Goal: Transaction & Acquisition: Purchase product/service

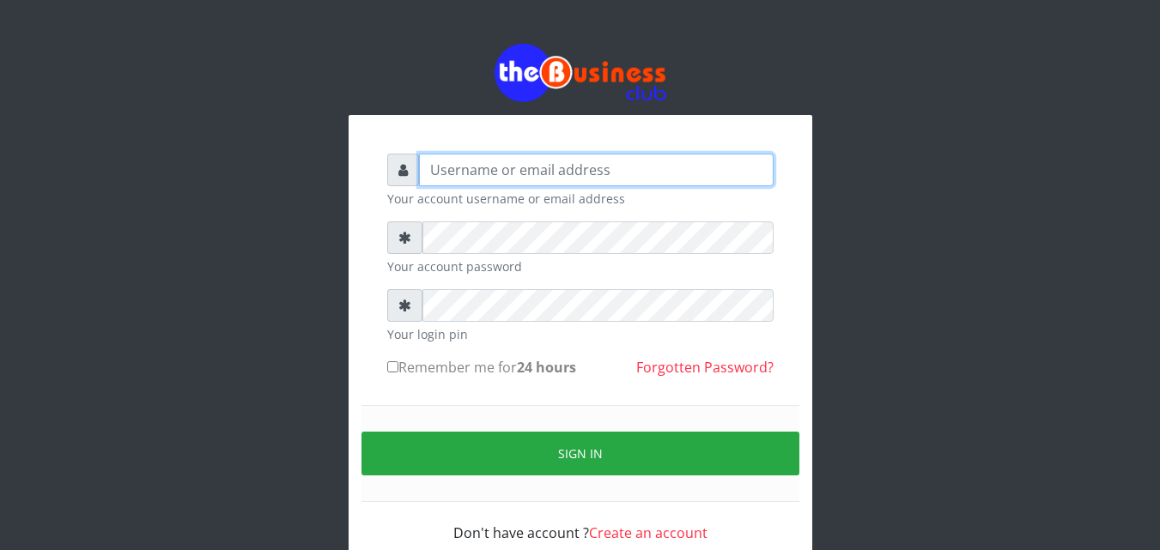
type input "[EMAIL_ADDRESS][DOMAIN_NAME]"
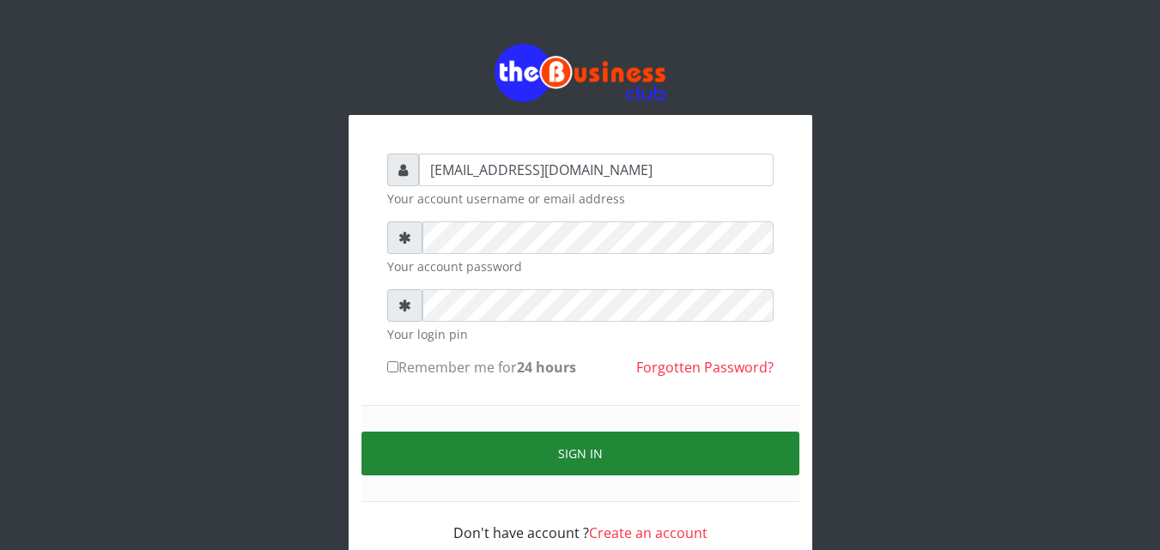
click at [467, 458] on button "Sign in" at bounding box center [580, 454] width 438 height 44
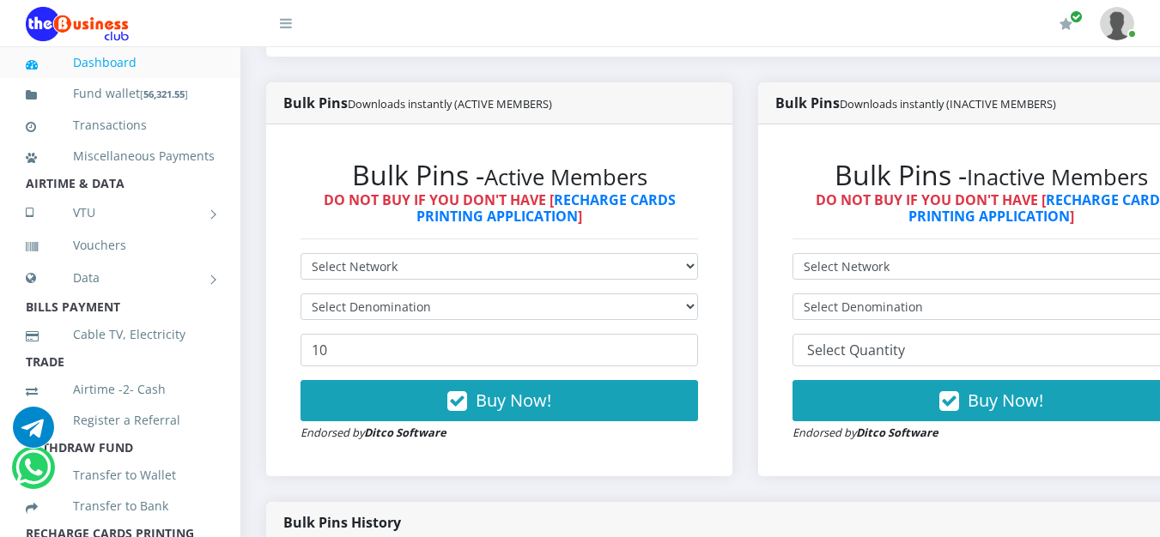
scroll to position [515, 0]
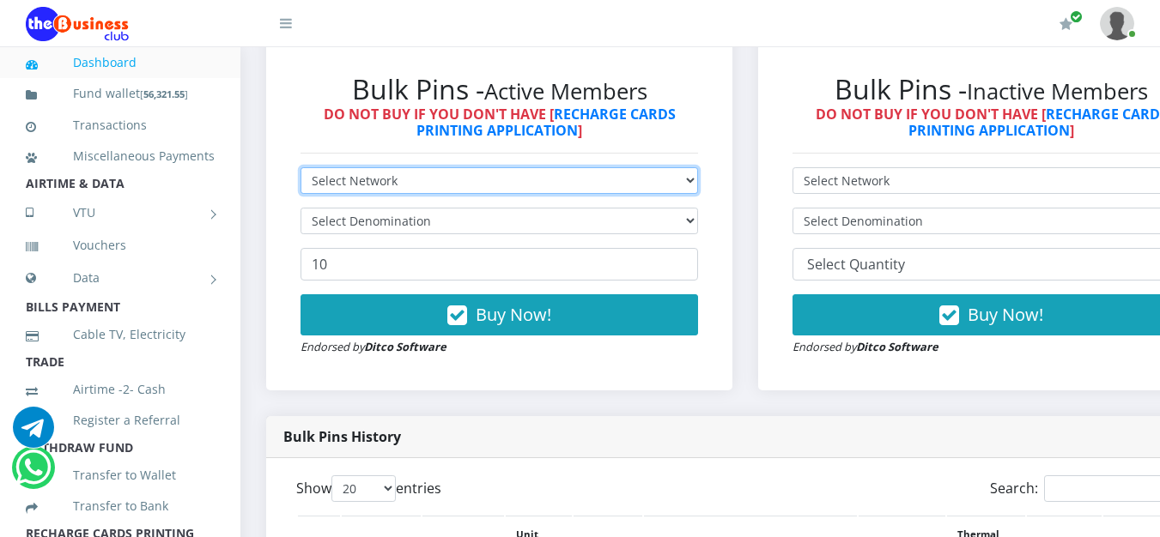
click at [694, 182] on select "Select Network MTN Globacom 9Mobile Airtel" at bounding box center [498, 180] width 397 height 27
select select "MTN"
click at [300, 171] on select "Select Network MTN Globacom 9Mobile Airtel" at bounding box center [498, 180] width 397 height 27
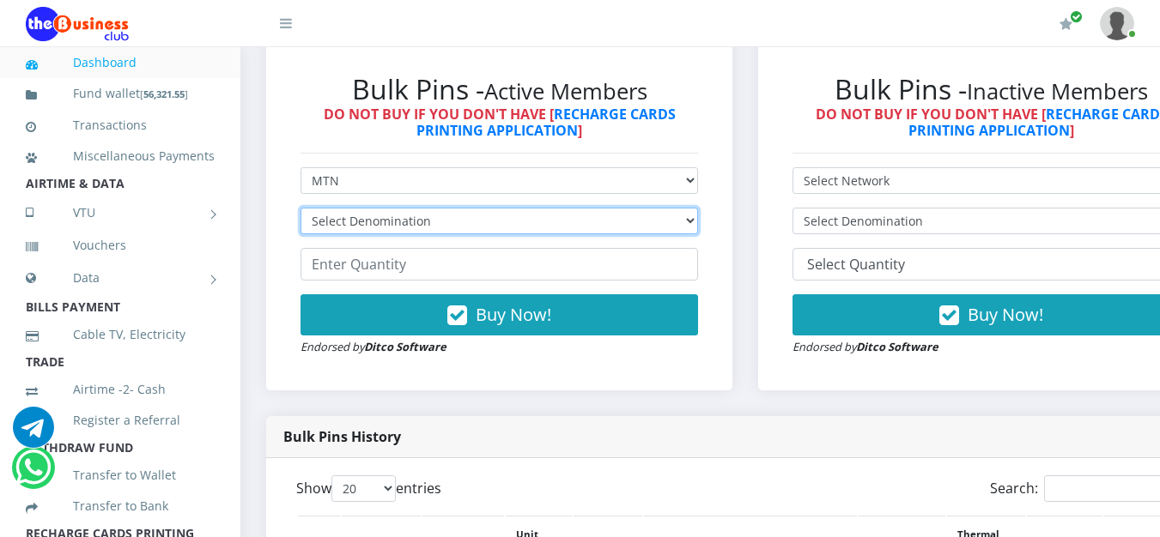
click at [693, 222] on select "Select Denomination MTN NGN100 - ₦96.99 MTN NGN200 - ₦193.98 MTN NGN400 - ₦387.…" at bounding box center [498, 221] width 397 height 27
select select "484.95-500"
click at [300, 211] on select "Select Denomination MTN NGN100 - ₦96.99 MTN NGN200 - ₦193.98 MTN NGN400 - ₦387.…" at bounding box center [498, 221] width 397 height 27
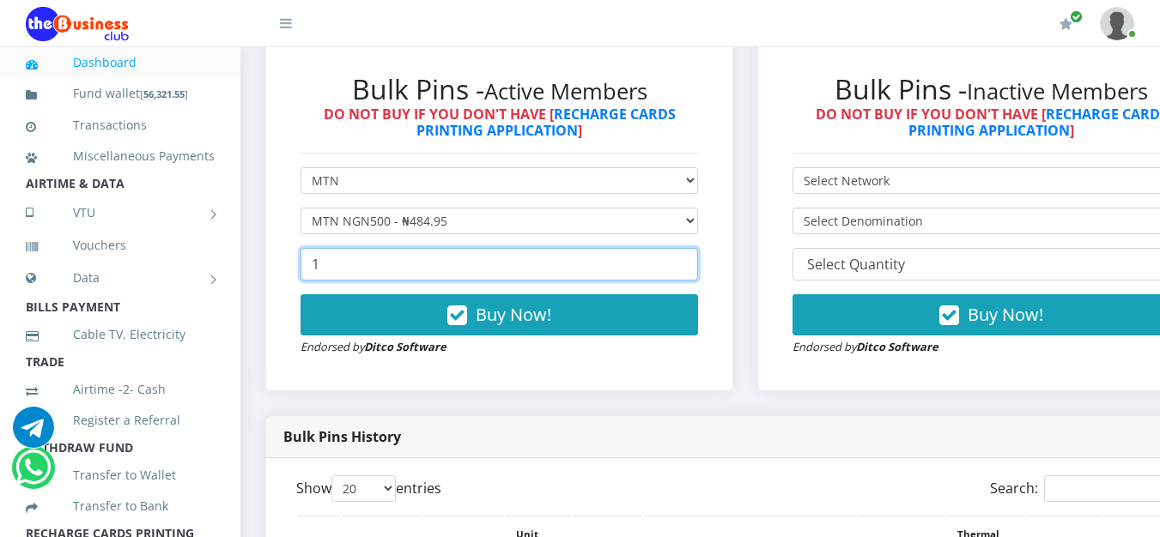
click at [695, 265] on input "1" at bounding box center [498, 264] width 397 height 33
click at [695, 265] on input "2" at bounding box center [498, 264] width 397 height 33
click at [695, 265] on input "10" at bounding box center [498, 264] width 397 height 33
click at [695, 265] on input "11" at bounding box center [498, 264] width 397 height 33
click at [695, 265] on input "12" at bounding box center [498, 264] width 397 height 33
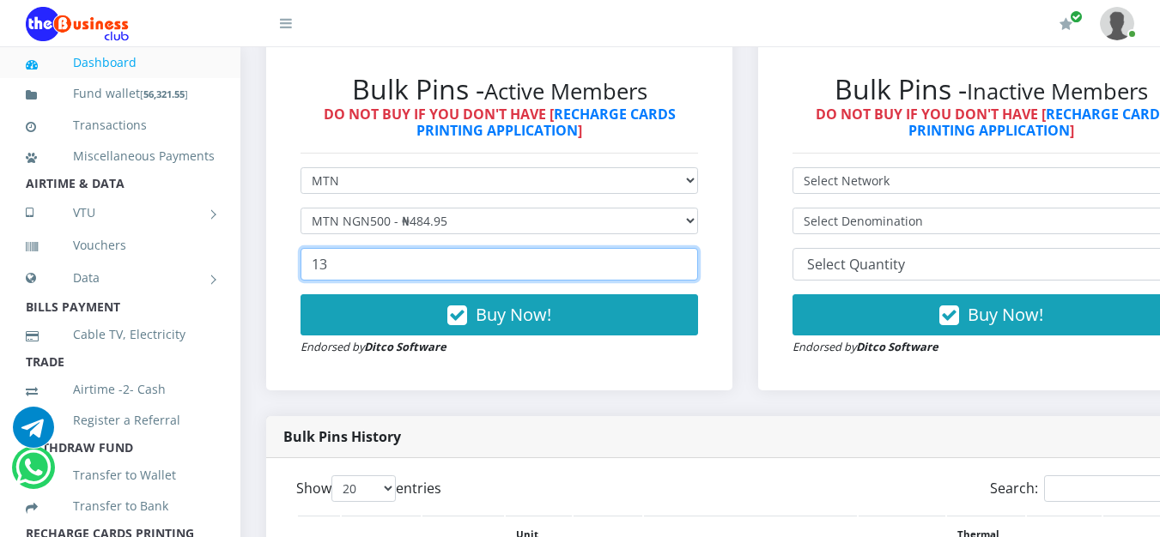
click at [695, 265] on input "13" at bounding box center [498, 264] width 397 height 33
click at [695, 265] on input "14" at bounding box center [498, 264] width 397 height 33
click at [695, 265] on input "15" at bounding box center [498, 264] width 397 height 33
click at [695, 265] on input "16" at bounding box center [498, 264] width 397 height 33
click at [695, 265] on input "17" at bounding box center [498, 264] width 397 height 33
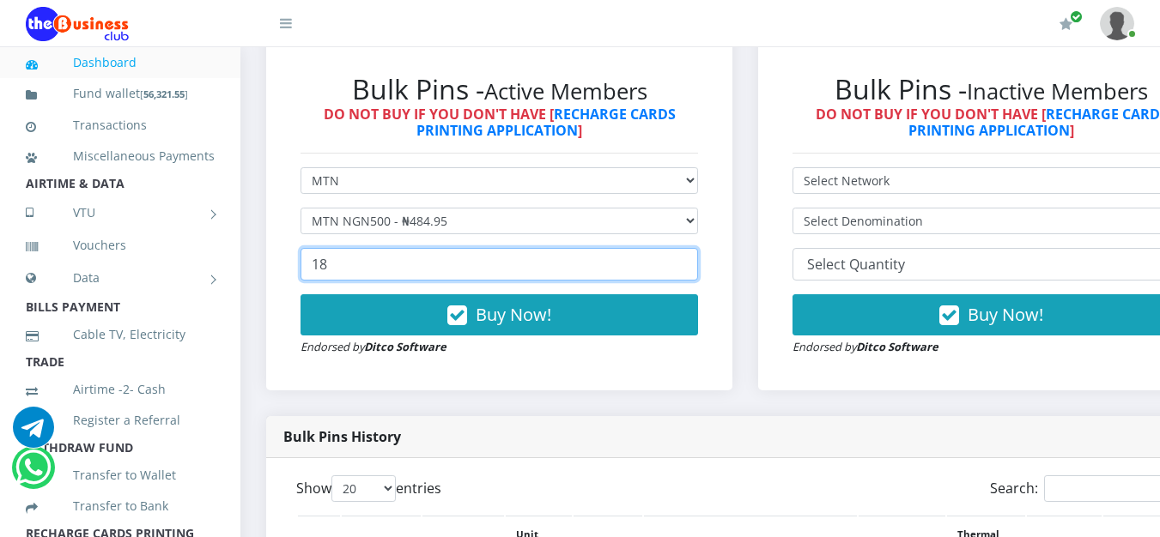
click at [695, 265] on input "18" at bounding box center [498, 264] width 397 height 33
click at [695, 265] on input "19" at bounding box center [498, 264] width 397 height 33
click at [695, 265] on input "20" at bounding box center [498, 264] width 397 height 33
click at [695, 265] on input "21" at bounding box center [498, 264] width 397 height 33
click at [695, 265] on input "22" at bounding box center [498, 264] width 397 height 33
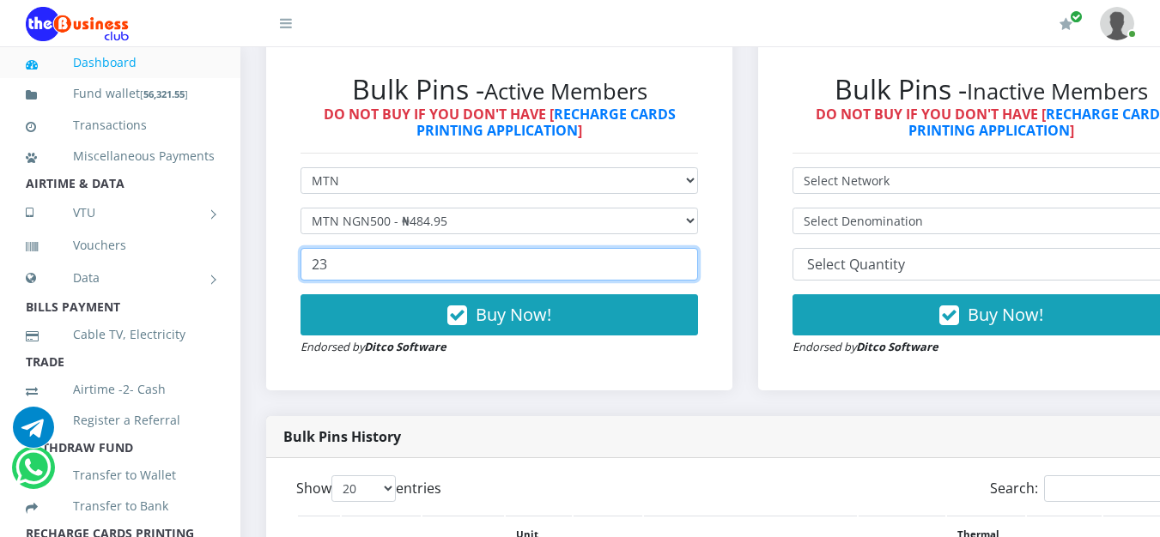
click at [695, 265] on input "23" at bounding box center [498, 264] width 397 height 33
click at [695, 265] on input "24" at bounding box center [498, 264] width 397 height 33
click at [695, 265] on input "25" at bounding box center [498, 264] width 397 height 33
click at [695, 265] on input "26" at bounding box center [498, 264] width 397 height 33
click at [695, 265] on input "27" at bounding box center [498, 264] width 397 height 33
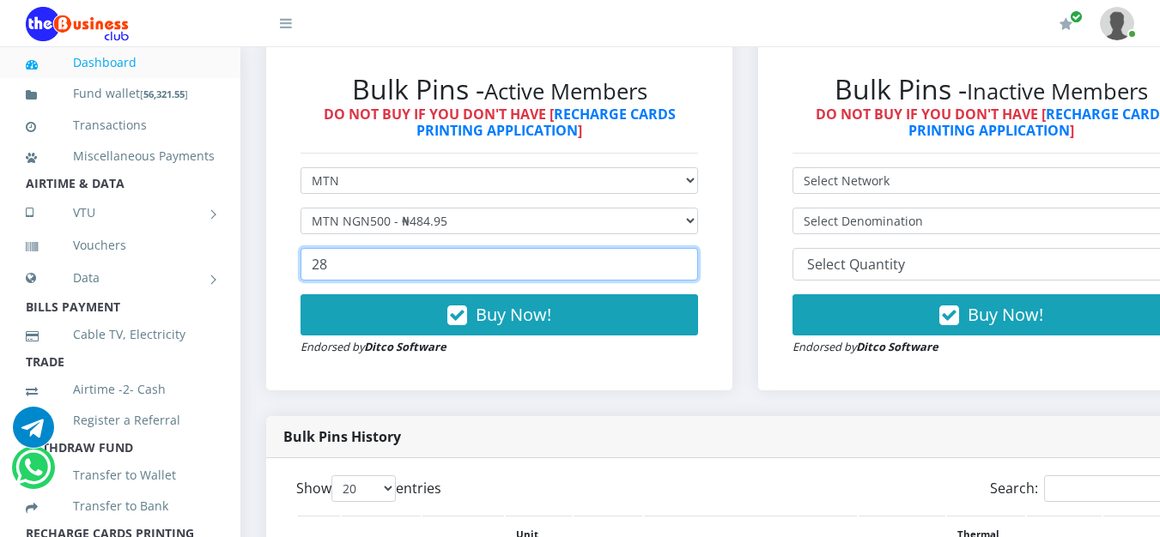
click at [695, 265] on input "28" at bounding box center [498, 264] width 397 height 33
click at [695, 265] on input "29" at bounding box center [498, 264] width 397 height 33
click at [695, 265] on input "30" at bounding box center [498, 264] width 397 height 33
click at [694, 276] on input "29" at bounding box center [498, 264] width 397 height 33
click at [694, 276] on input "28" at bounding box center [498, 264] width 397 height 33
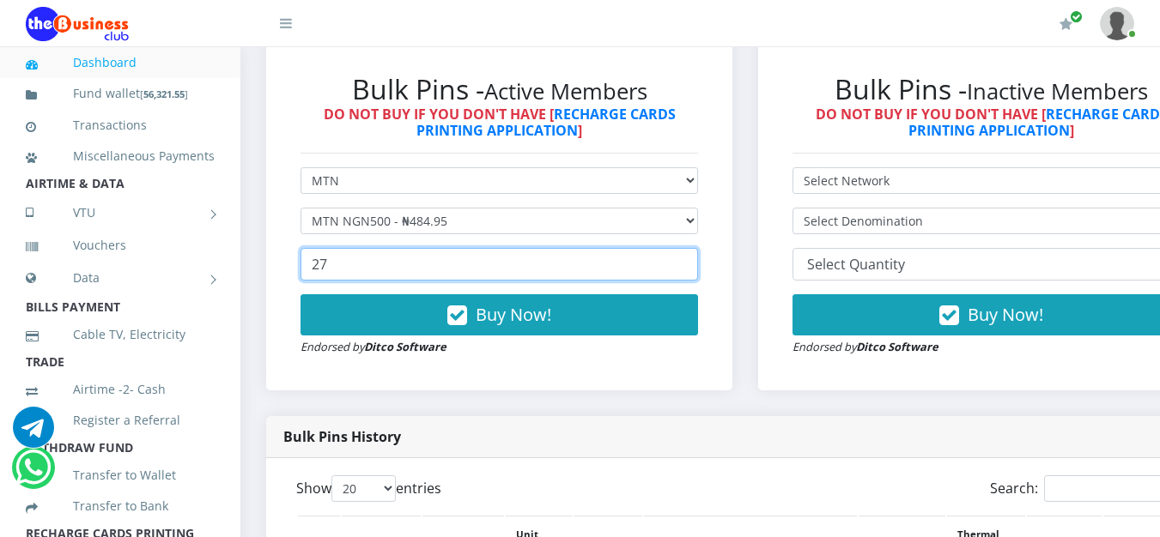
click at [694, 276] on input "27" at bounding box center [498, 264] width 397 height 33
click at [694, 276] on input "26" at bounding box center [498, 264] width 397 height 33
click at [694, 276] on input "25" at bounding box center [498, 264] width 397 height 33
click at [694, 276] on input "24" at bounding box center [498, 264] width 397 height 33
click at [694, 276] on input "23" at bounding box center [498, 264] width 397 height 33
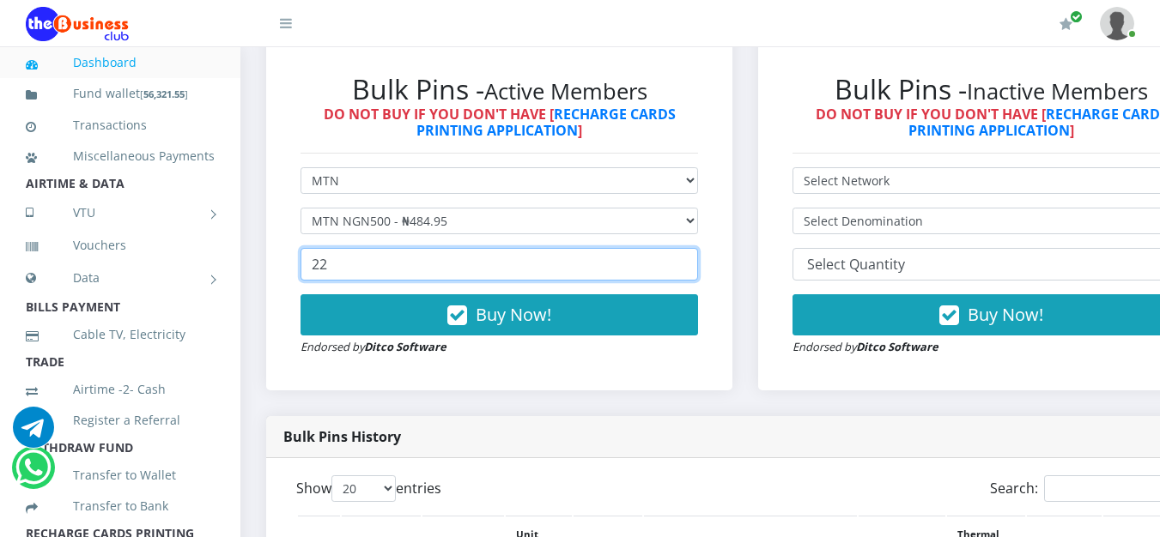
click at [694, 276] on input "22" at bounding box center [498, 264] width 397 height 33
click at [694, 276] on input "21" at bounding box center [498, 264] width 397 height 33
type input "20"
click at [694, 276] on input "20" at bounding box center [498, 264] width 397 height 33
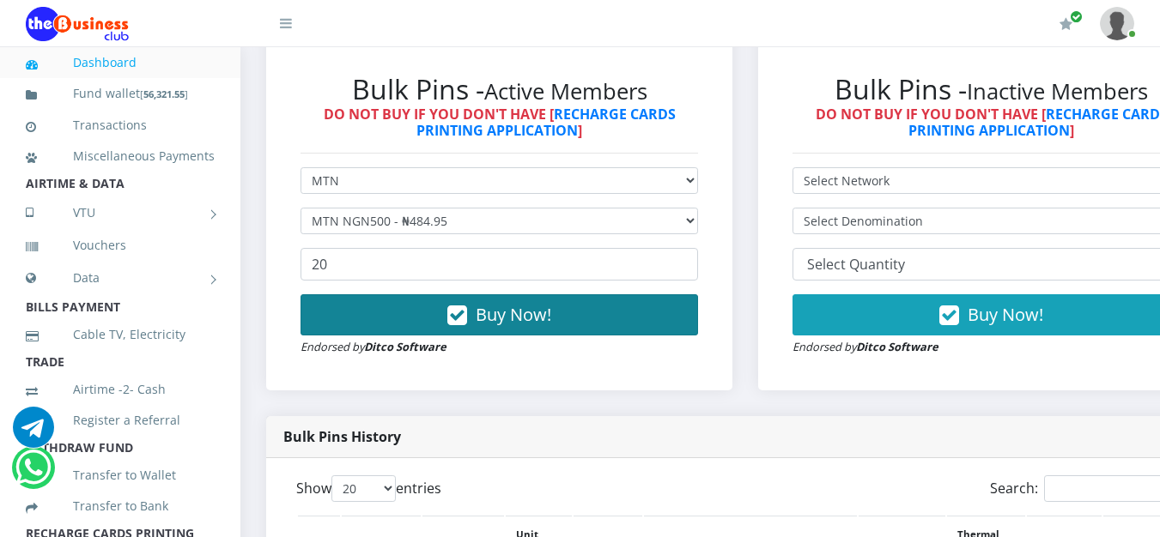
click at [645, 310] on button "Buy Now!" at bounding box center [498, 314] width 397 height 41
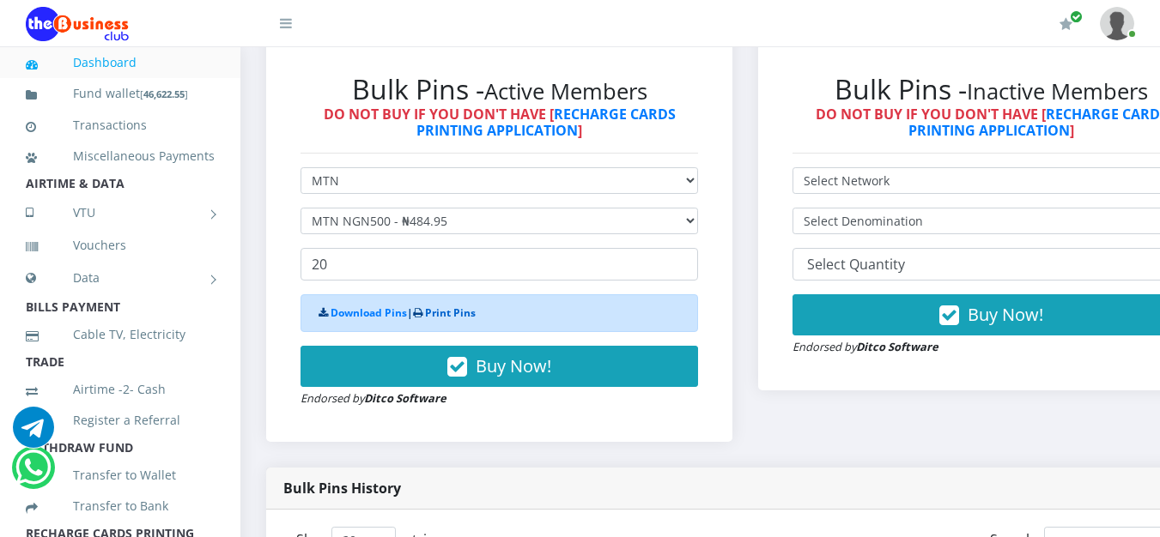
click at [458, 319] on link "Print Pins" at bounding box center [450, 313] width 51 height 15
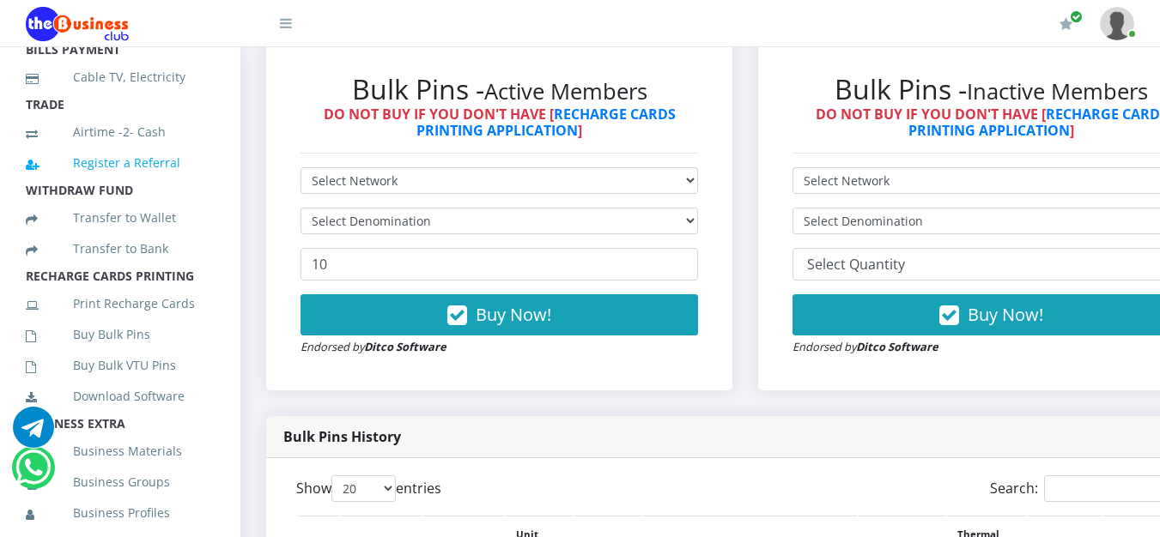
scroll to position [429, 0]
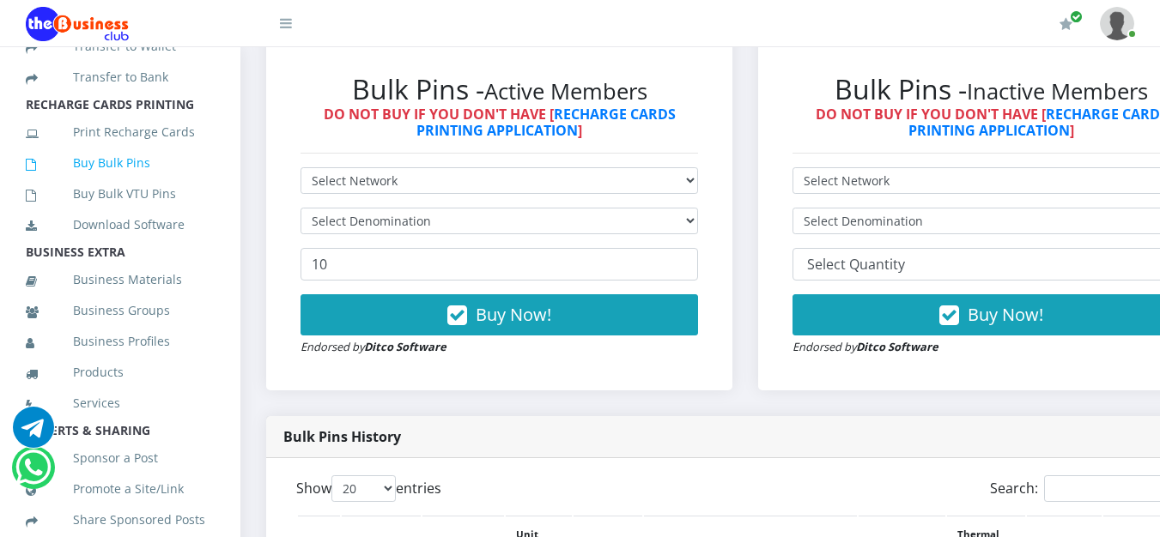
click at [86, 183] on link "Buy Bulk Pins" at bounding box center [120, 162] width 189 height 39
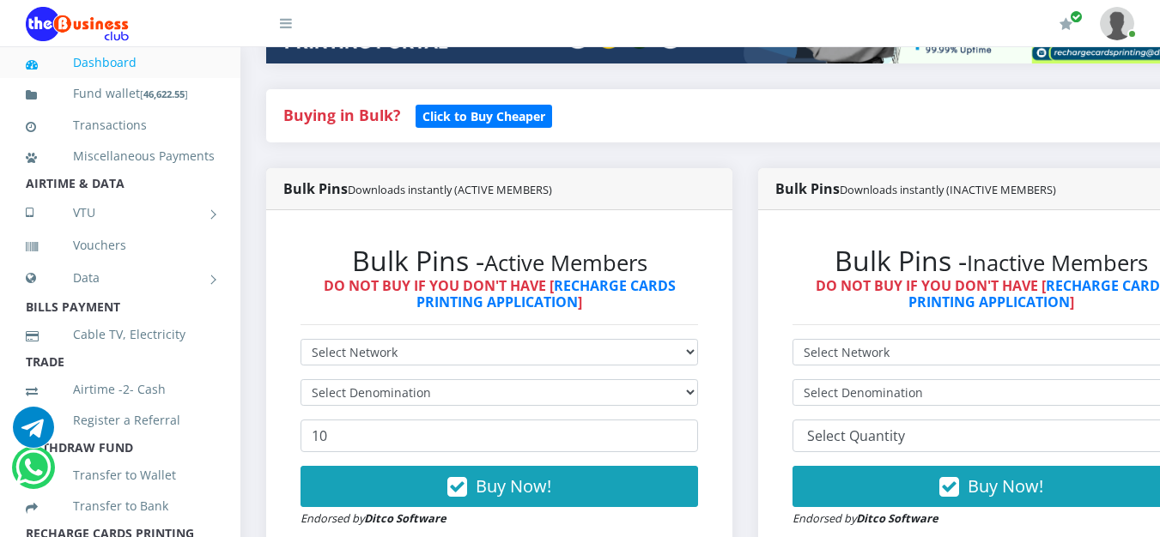
scroll to position [515, 0]
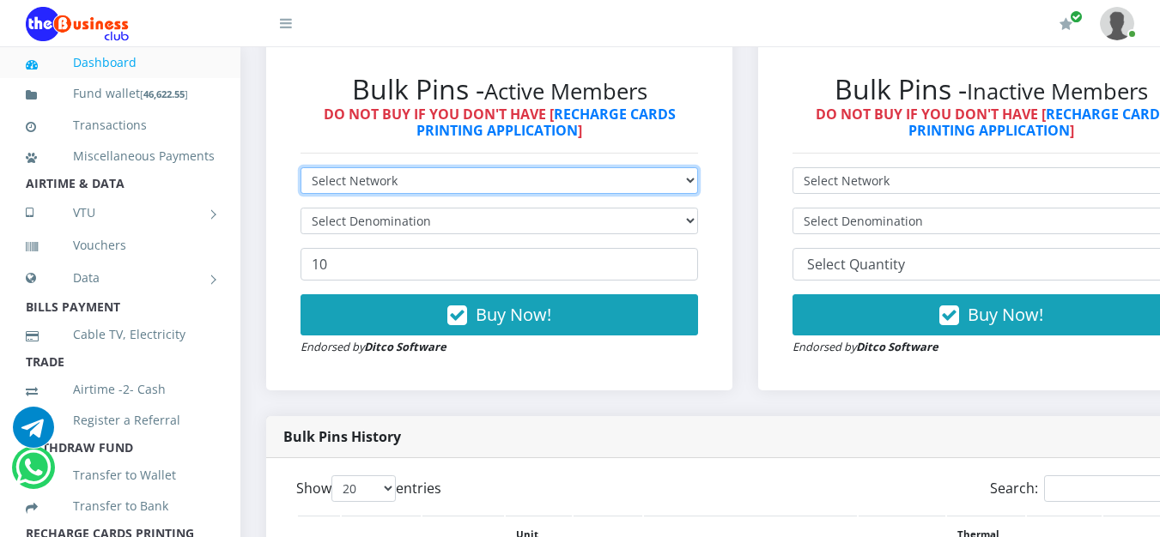
click at [698, 185] on select "Select Network MTN Globacom 9Mobile Airtel" at bounding box center [498, 180] width 397 height 27
select select "MTN"
click at [300, 171] on select "Select Network MTN Globacom 9Mobile Airtel" at bounding box center [498, 180] width 397 height 27
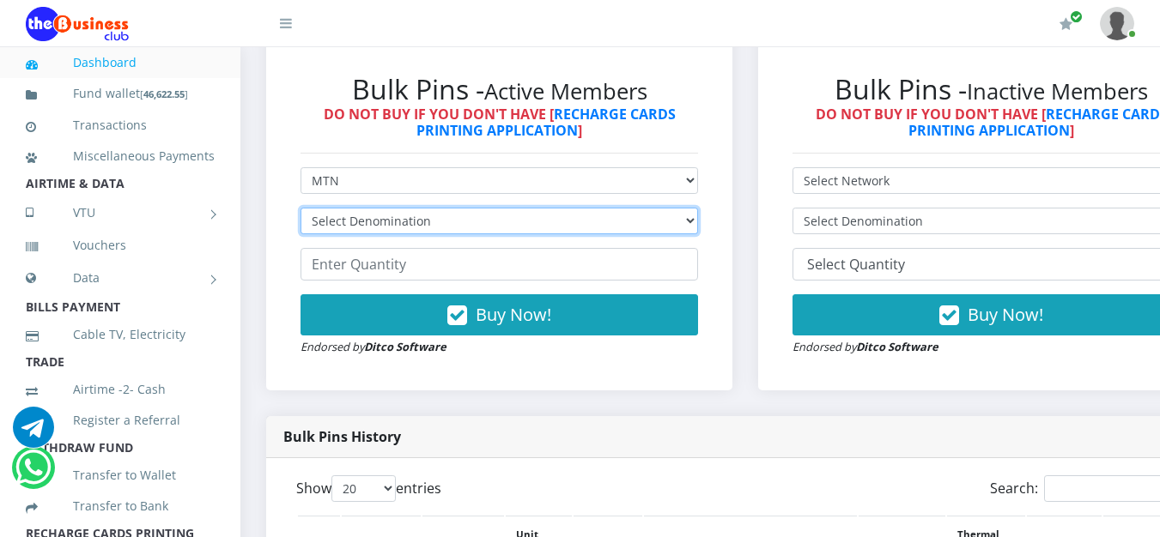
click at [652, 233] on select "Select Denomination MTN NGN100 - ₦96.99 MTN NGN200 - ₦193.98 MTN NGN400 - ₦387.…" at bounding box center [498, 221] width 397 height 27
select select "484.95-500"
click at [300, 211] on select "Select Denomination MTN NGN100 - ₦96.99 MTN NGN200 - ₦193.98 MTN NGN400 - ₦387.…" at bounding box center [498, 221] width 397 height 27
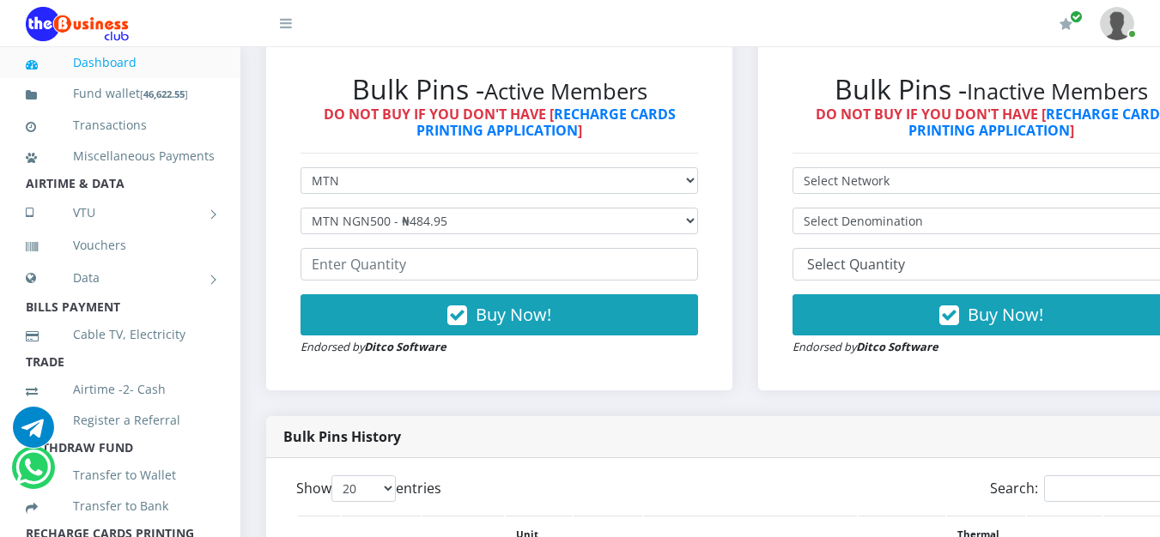
click at [572, 355] on div "Buy Now! Endorsed by Ditco Software" at bounding box center [498, 325] width 397 height 62
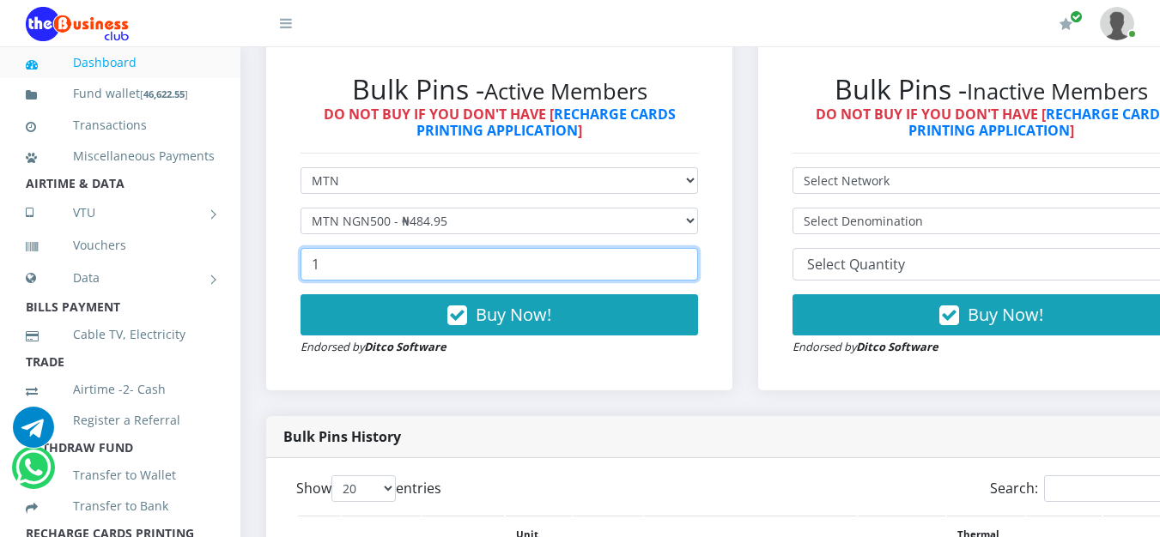
click at [695, 260] on input "1" at bounding box center [498, 264] width 397 height 33
click at [695, 260] on input "16" at bounding box center [498, 264] width 397 height 33
click at [695, 260] on input "17" at bounding box center [498, 264] width 397 height 33
click at [695, 260] on input "18" at bounding box center [498, 264] width 397 height 33
click at [695, 260] on input "19" at bounding box center [498, 264] width 397 height 33
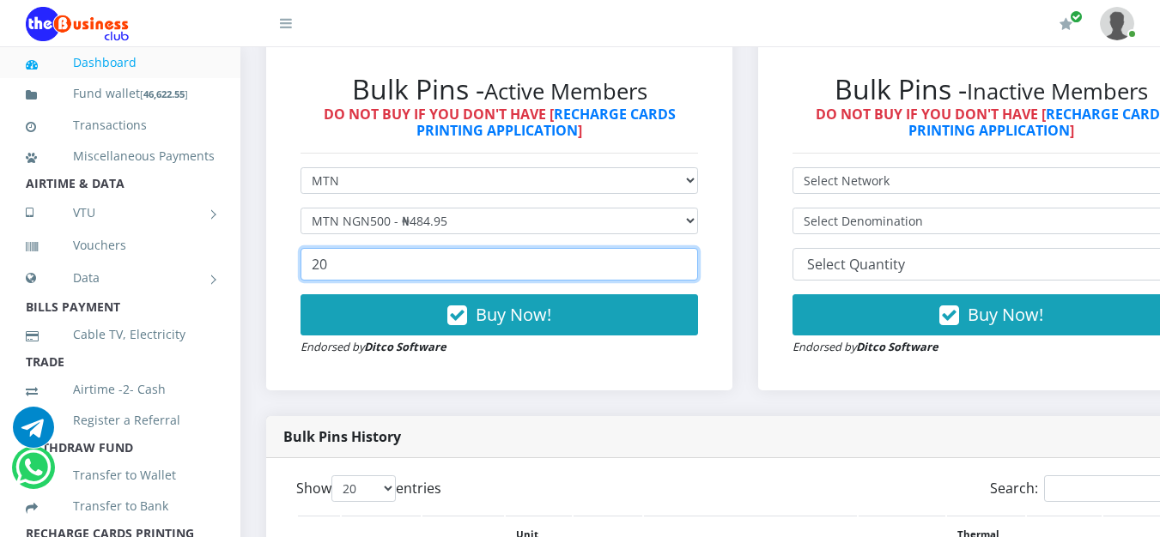
type input "20"
click at [695, 260] on input "20" at bounding box center [498, 264] width 397 height 33
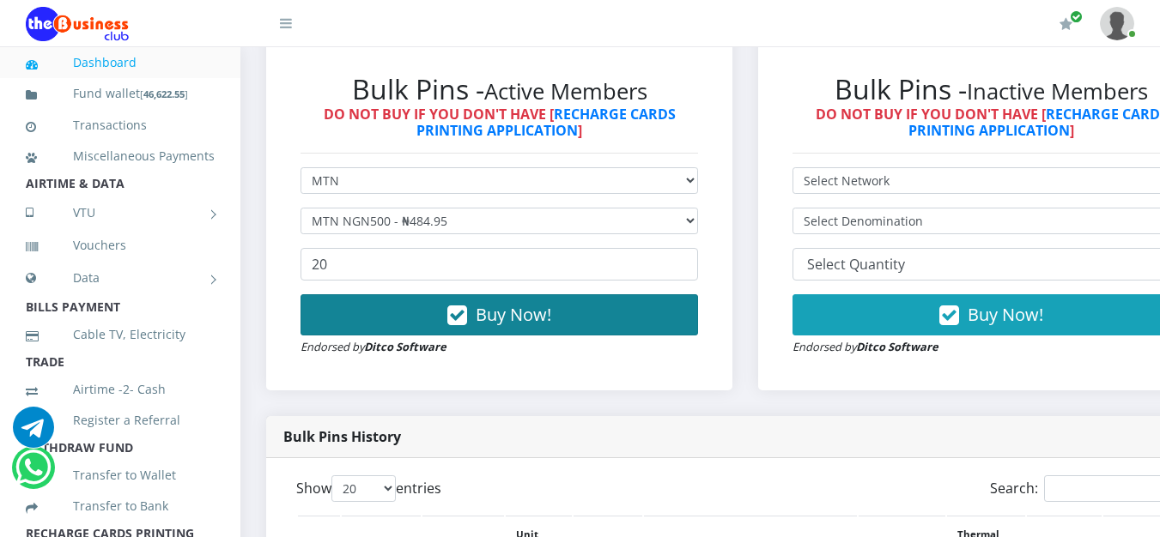
click at [645, 324] on button "Buy Now!" at bounding box center [498, 314] width 397 height 41
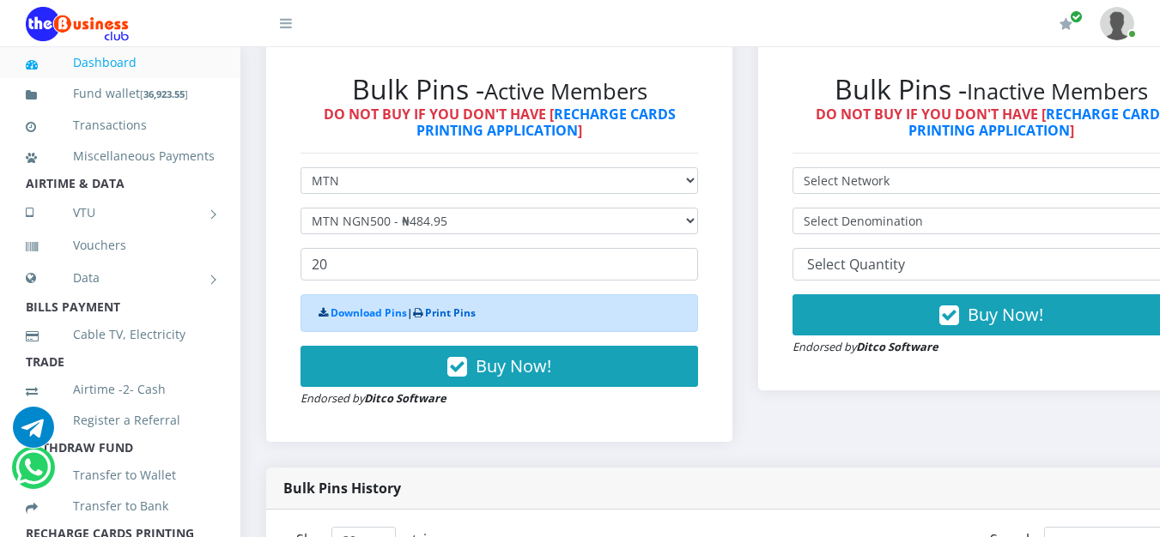
click at [462, 313] on link "Print Pins" at bounding box center [450, 313] width 51 height 15
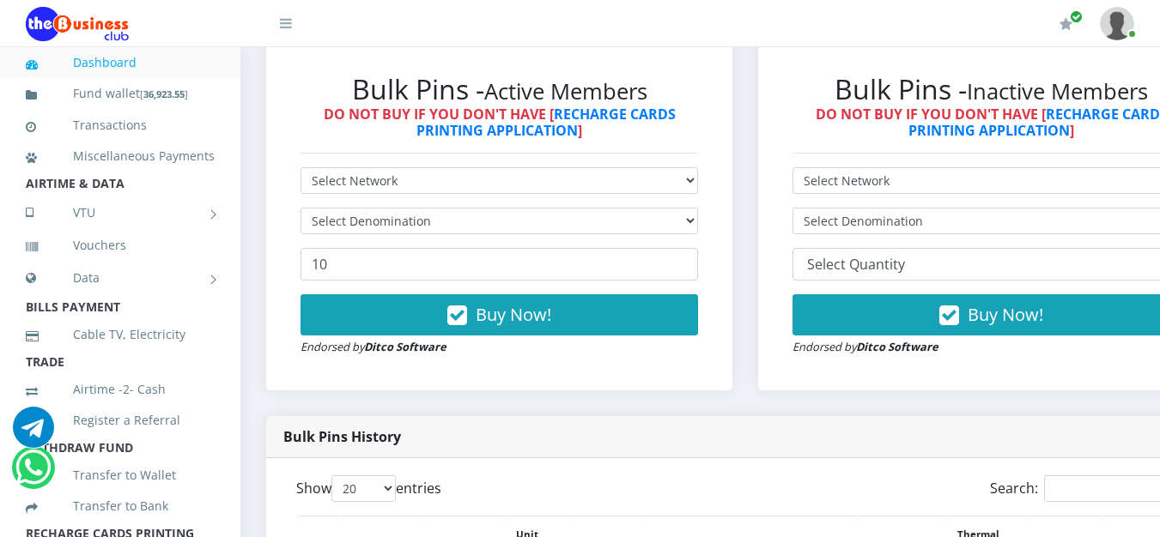
scroll to position [601, 0]
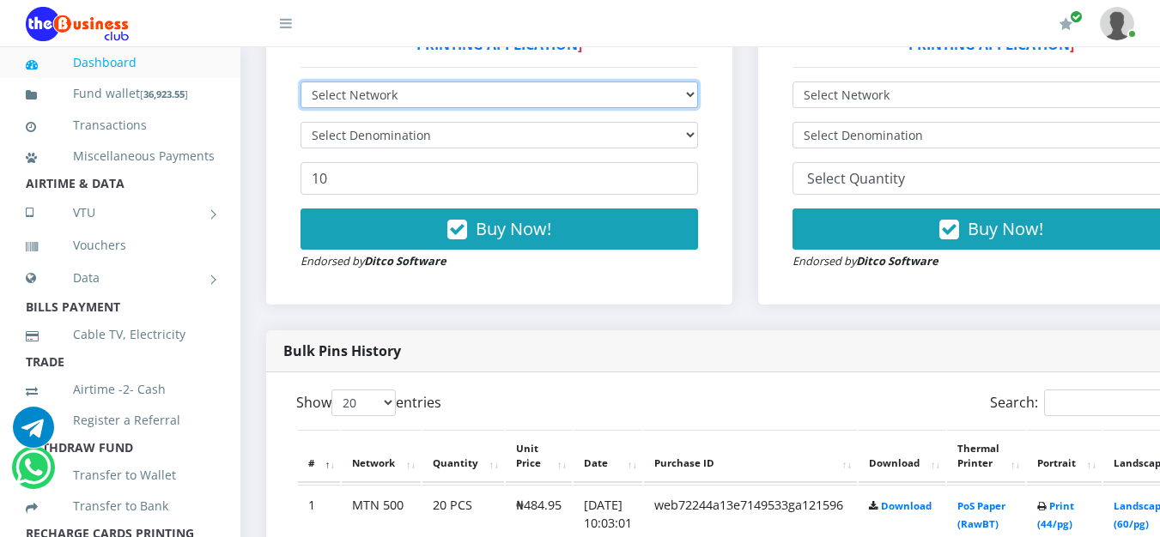
click at [680, 95] on select "Select Network MTN Globacom 9Mobile Airtel" at bounding box center [498, 95] width 397 height 27
select select "MTN"
click at [300, 85] on select "Select Network MTN Globacom 9Mobile Airtel" at bounding box center [498, 95] width 397 height 27
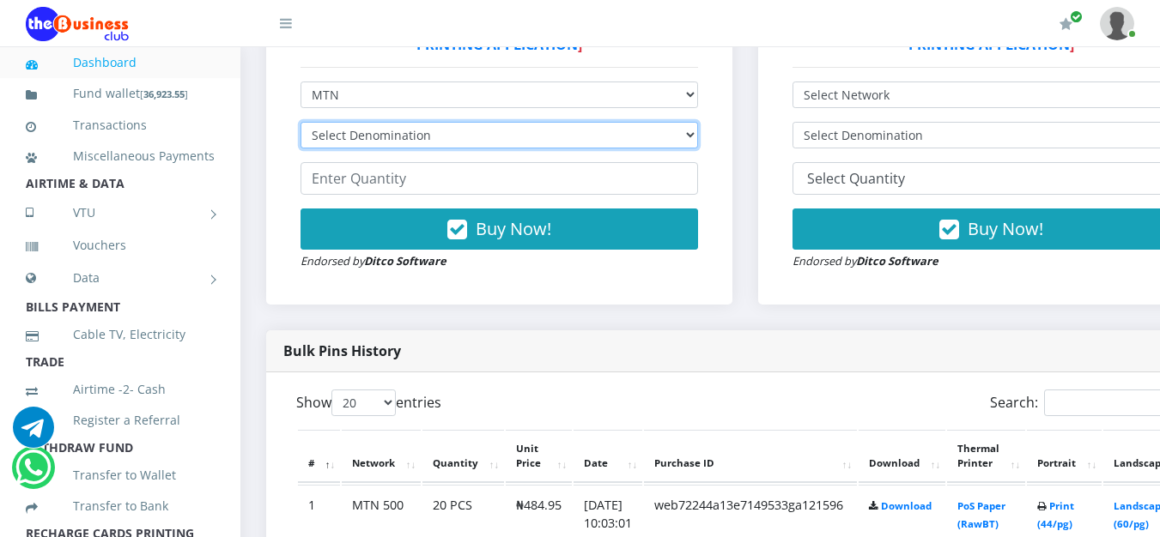
click at [698, 141] on select "Select Denomination MTN NGN100 - ₦96.99 MTN NGN200 - ₦193.98 MTN NGN400 - ₦387.…" at bounding box center [498, 135] width 397 height 27
click at [668, 142] on select "Select Denomination MTN NGN100 - ₦96.99 MTN NGN200 - ₦193.98 MTN NGN400 - ₦387.…" at bounding box center [498, 135] width 397 height 27
select select "484.95-500"
click at [300, 125] on select "Select Denomination MTN NGN100 - ₦96.99 MTN NGN200 - ₦193.98 MTN NGN400 - ₦387.…" at bounding box center [498, 135] width 397 height 27
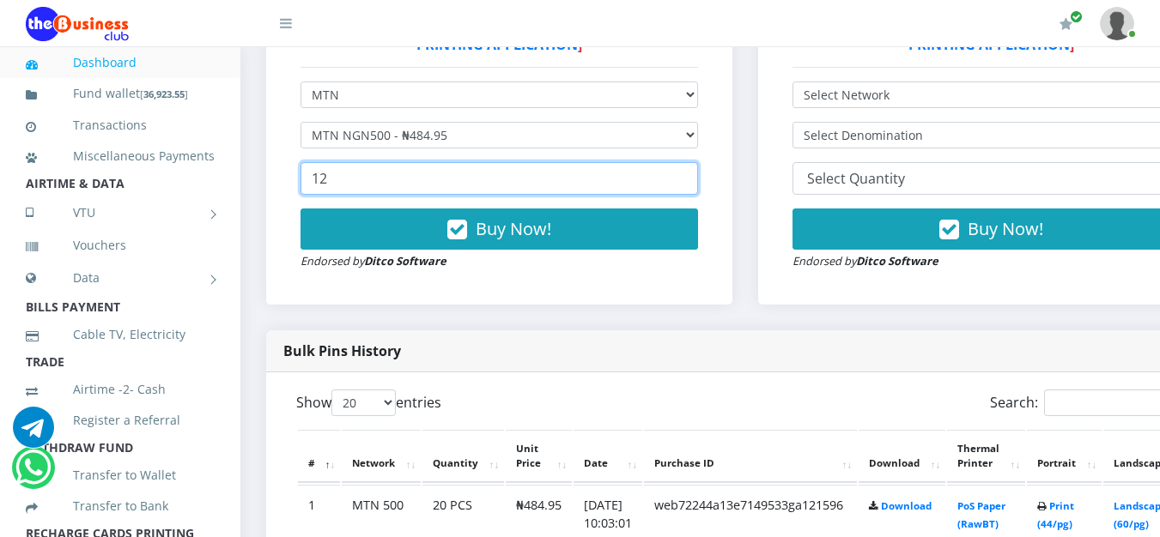
click at [692, 180] on input "12" at bounding box center [498, 178] width 397 height 33
click at [692, 180] on input "19" at bounding box center [498, 178] width 397 height 33
type input "20"
click at [692, 180] on input "20" at bounding box center [498, 178] width 397 height 33
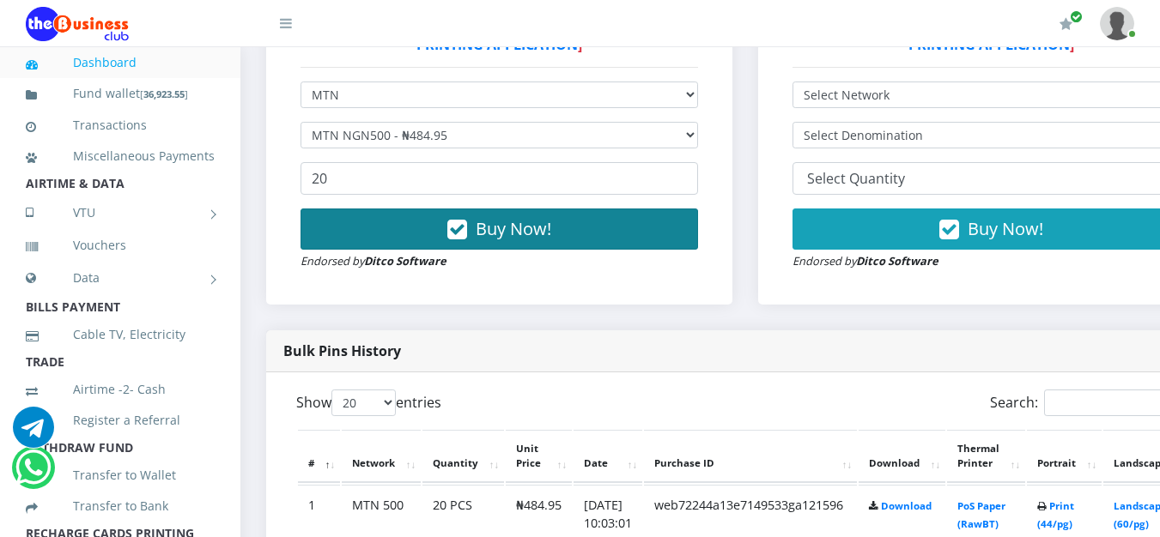
click at [551, 240] on span "Buy Now!" at bounding box center [514, 228] width 76 height 23
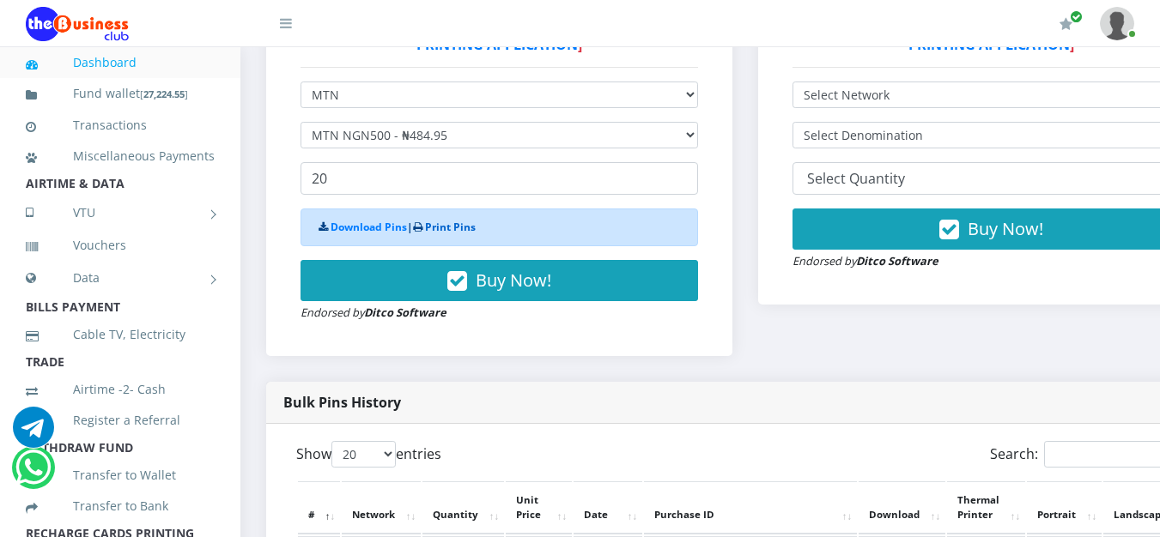
click at [472, 225] on link "Print Pins" at bounding box center [450, 227] width 51 height 15
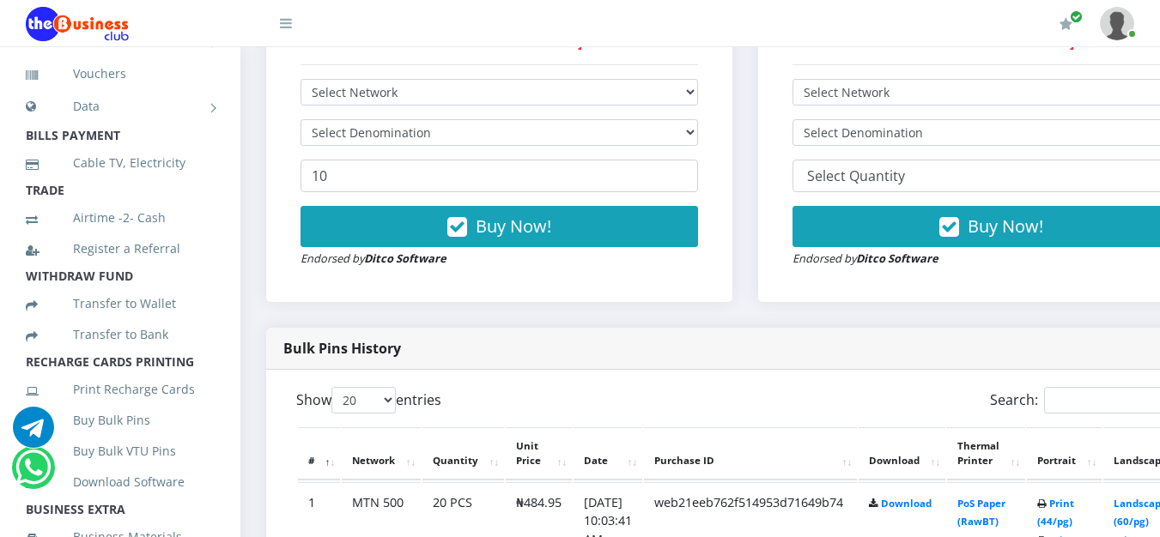
scroll to position [429, 0]
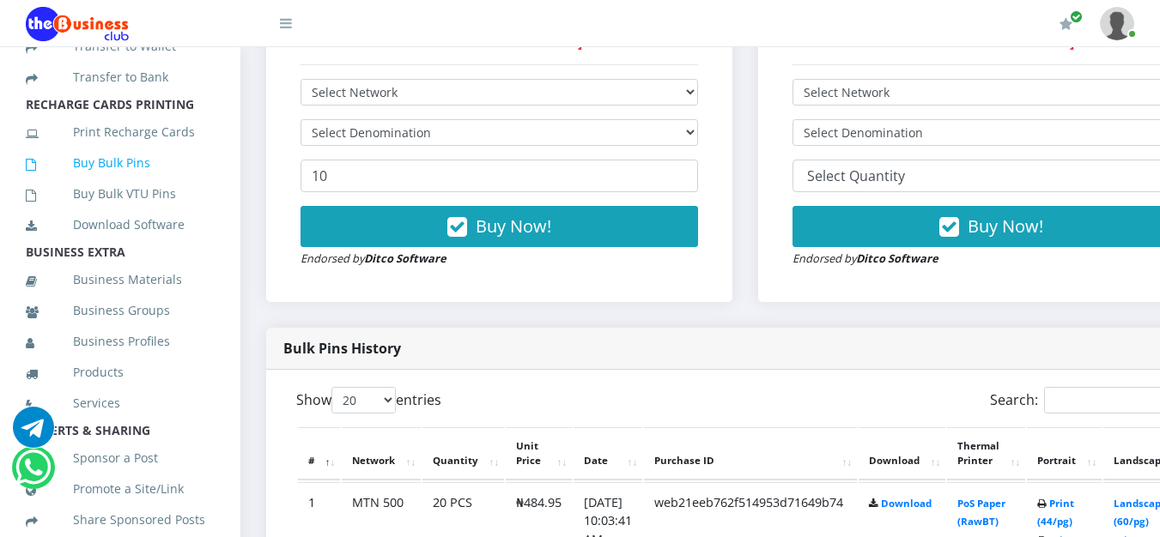
click at [113, 183] on link "Buy Bulk Pins" at bounding box center [120, 162] width 189 height 39
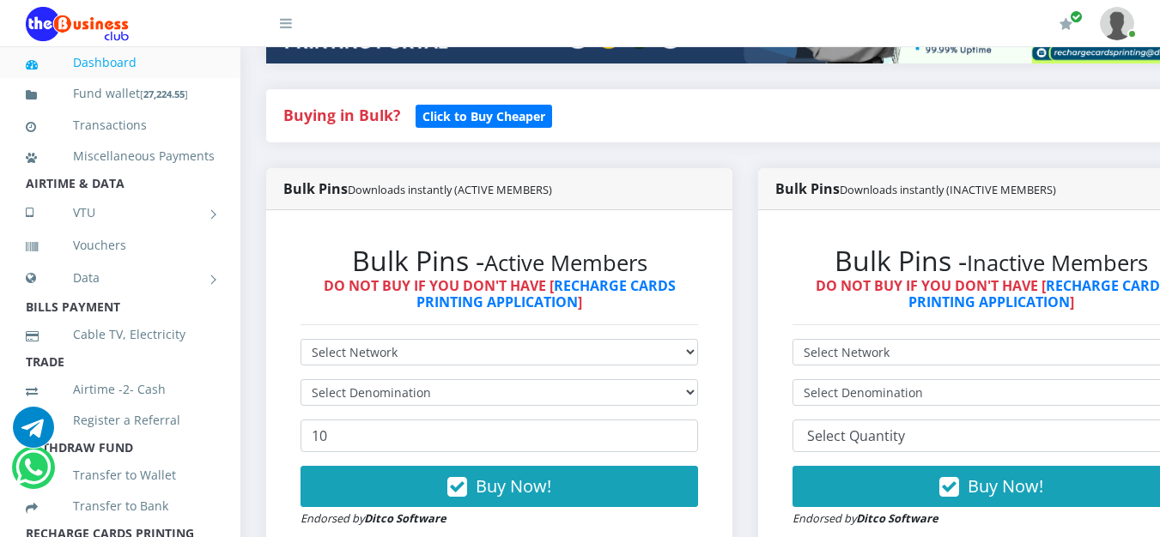
scroll to position [515, 0]
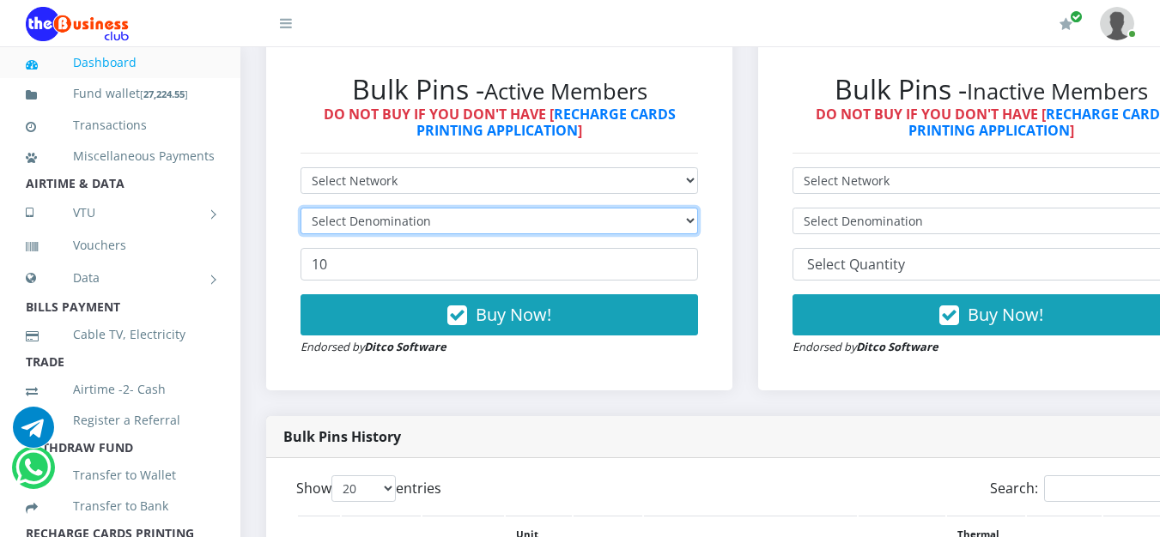
click at [698, 227] on select "Select Denomination" at bounding box center [498, 221] width 397 height 27
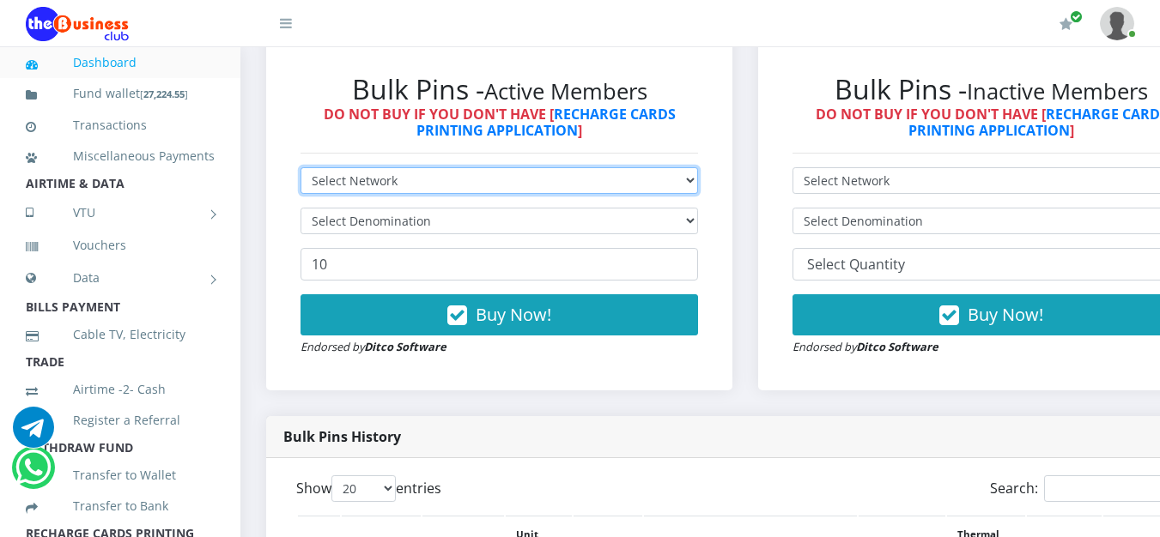
click at [518, 191] on select "Select Network MTN Globacom 9Mobile Airtel" at bounding box center [498, 180] width 397 height 27
select select "MTN"
click at [300, 171] on select "Select Network MTN Globacom 9Mobile Airtel" at bounding box center [498, 180] width 397 height 27
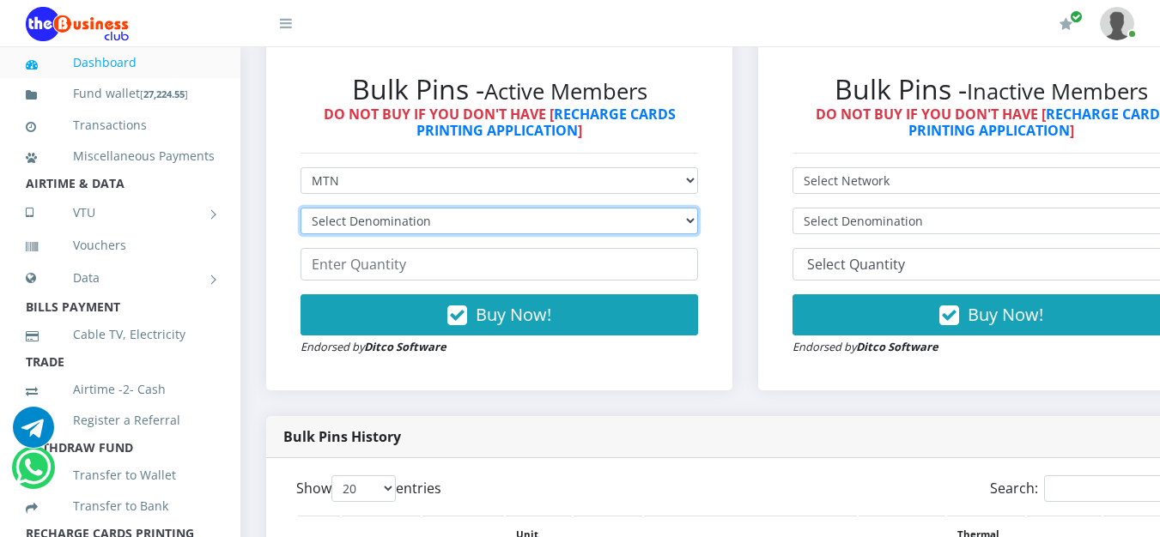
click at [556, 225] on select "Select Denomination MTN NGN100 - ₦96.99 MTN NGN200 - ₦193.98 MTN NGN400 - ₦387.…" at bounding box center [498, 221] width 397 height 27
select select "484.95-500"
click at [300, 211] on select "Select Denomination MTN NGN100 - ₦96.99 MTN NGN200 - ₦193.98 MTN NGN400 - ₦387.…" at bounding box center [498, 221] width 397 height 27
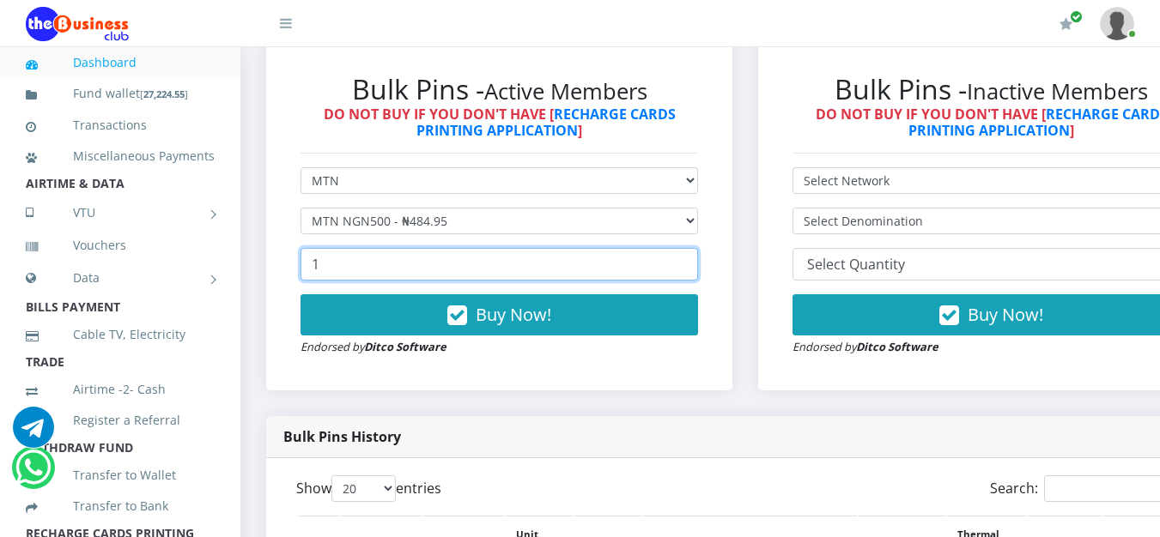
click at [693, 261] on input "1" at bounding box center [498, 264] width 397 height 33
click at [693, 261] on input "12" at bounding box center [498, 264] width 397 height 33
click at [693, 261] on input "13" at bounding box center [498, 264] width 397 height 33
click at [693, 261] on input "14" at bounding box center [498, 264] width 397 height 33
click at [693, 261] on input "15" at bounding box center [498, 264] width 397 height 33
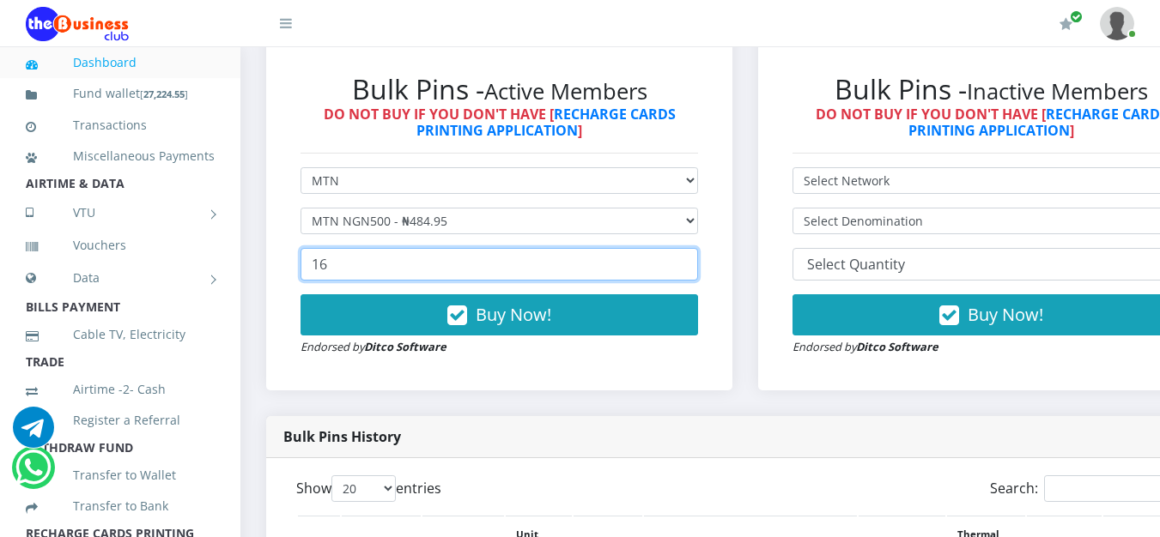
click at [693, 261] on input "16" at bounding box center [498, 264] width 397 height 33
click at [693, 261] on input "17" at bounding box center [498, 264] width 397 height 33
click at [693, 261] on input "18" at bounding box center [498, 264] width 397 height 33
click at [693, 261] on input "19" at bounding box center [498, 264] width 397 height 33
type input "20"
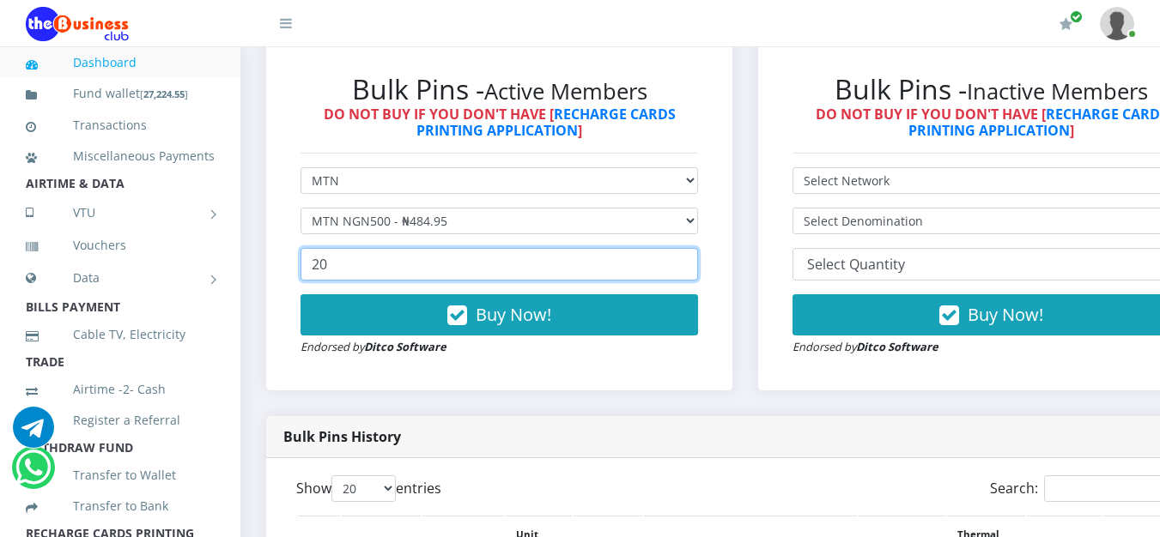
click at [693, 261] on input "20" at bounding box center [498, 264] width 397 height 33
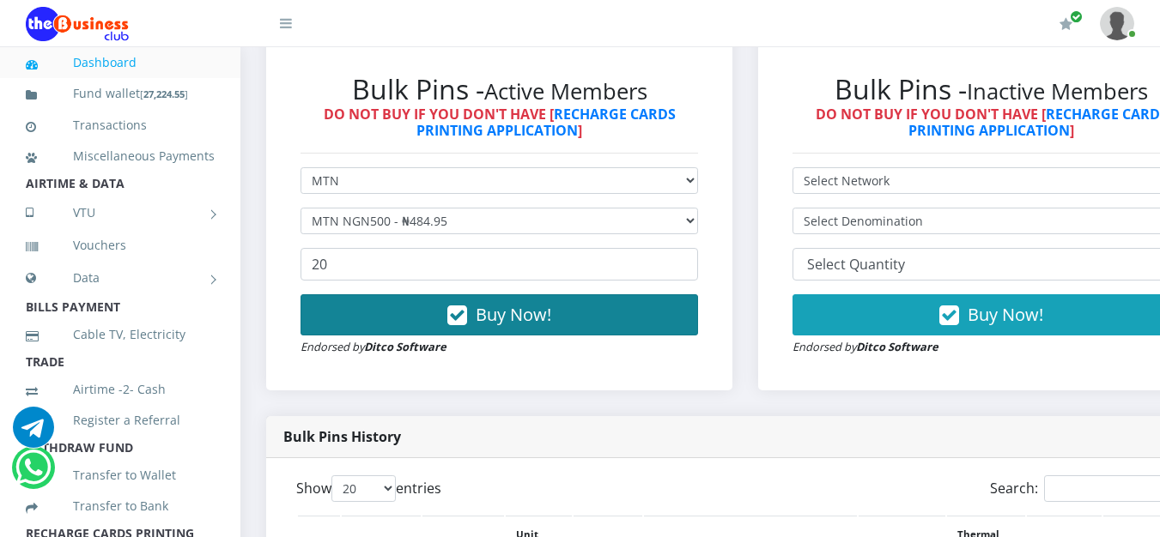
click at [633, 307] on button "Buy Now!" at bounding box center [498, 314] width 397 height 41
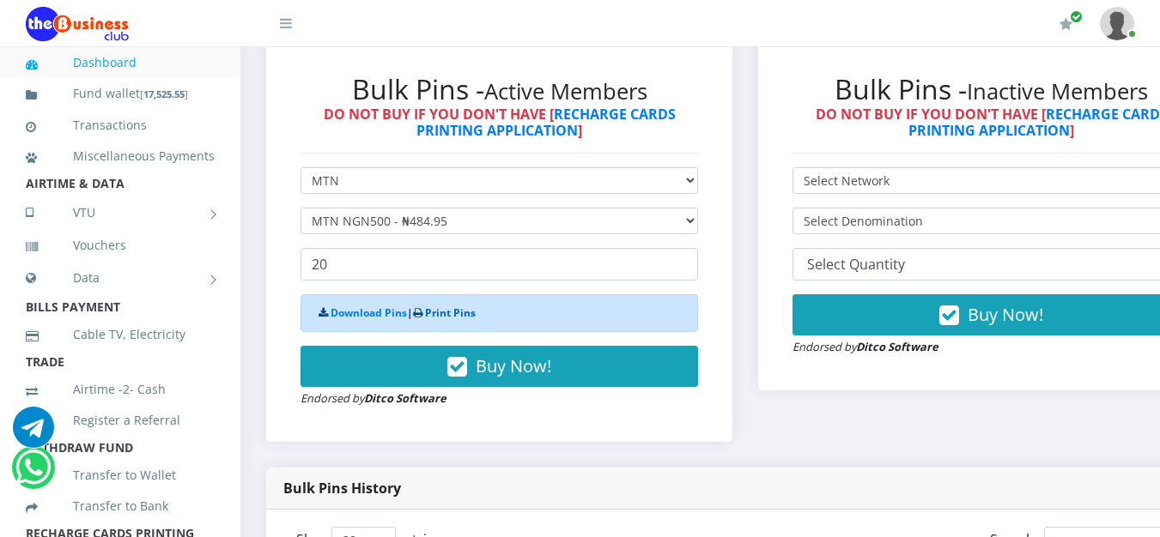
click at [457, 320] on link "Print Pins" at bounding box center [450, 313] width 51 height 15
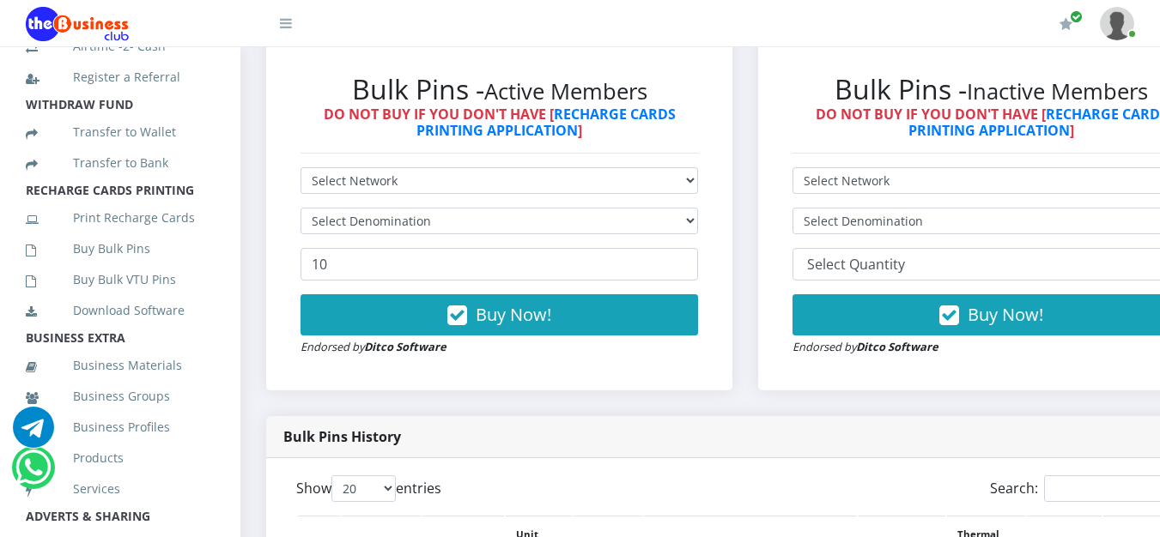
scroll to position [429, 0]
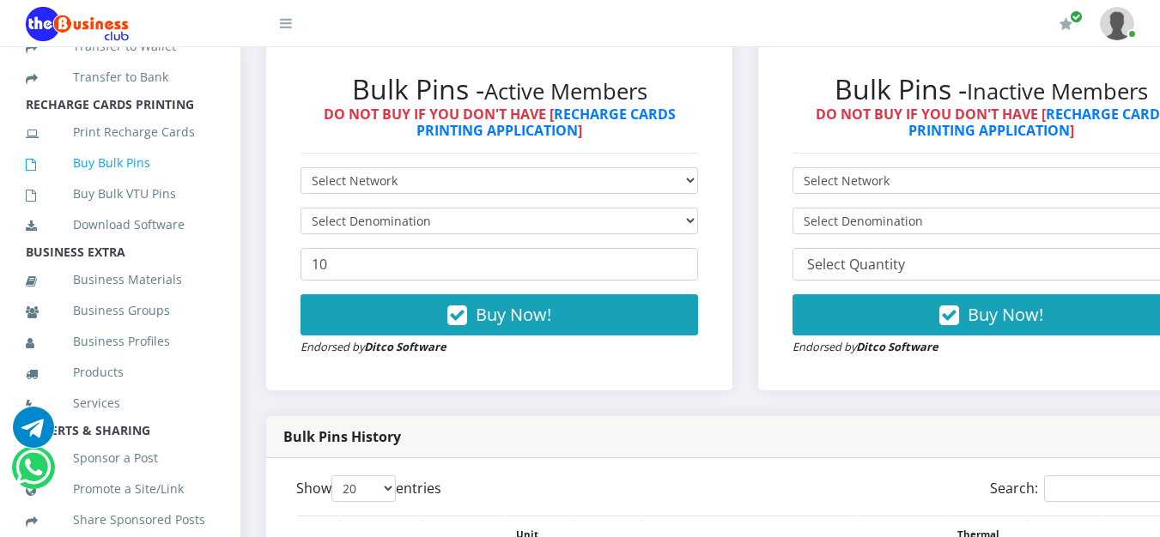
click at [145, 183] on link "Buy Bulk Pins" at bounding box center [120, 162] width 189 height 39
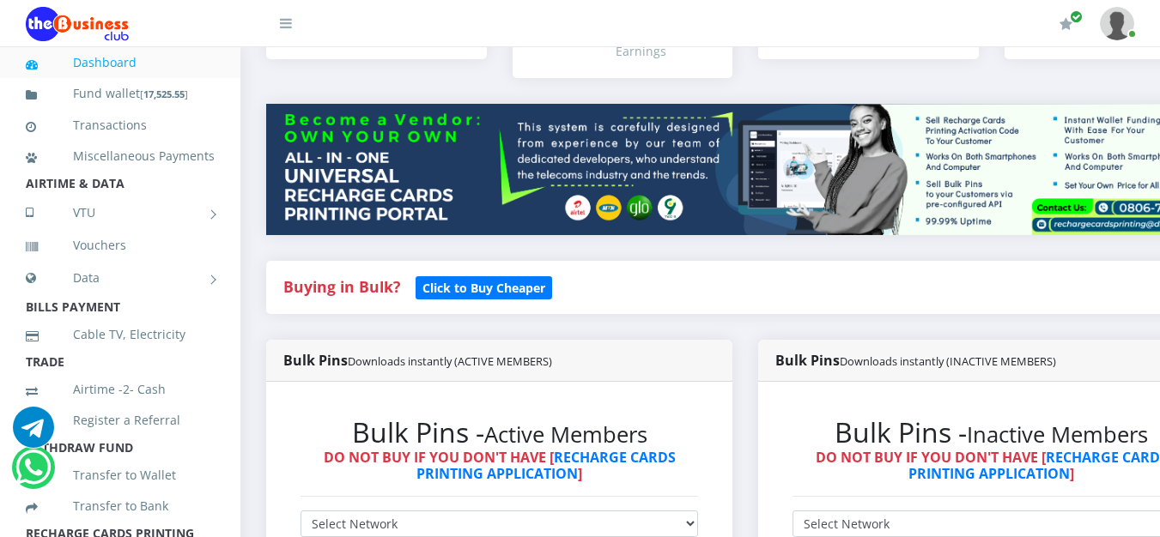
scroll to position [429, 0]
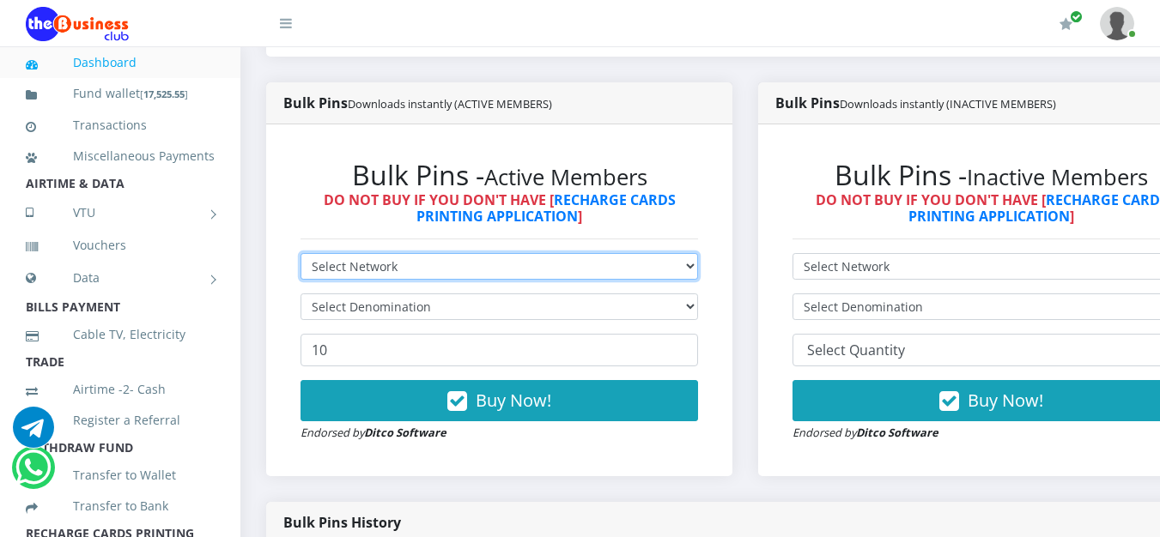
click at [698, 279] on select "Select Network MTN Globacom 9Mobile Airtel" at bounding box center [498, 266] width 397 height 27
select select "MTN"
click at [300, 257] on select "Select Network MTN Globacom 9Mobile Airtel" at bounding box center [498, 266] width 397 height 27
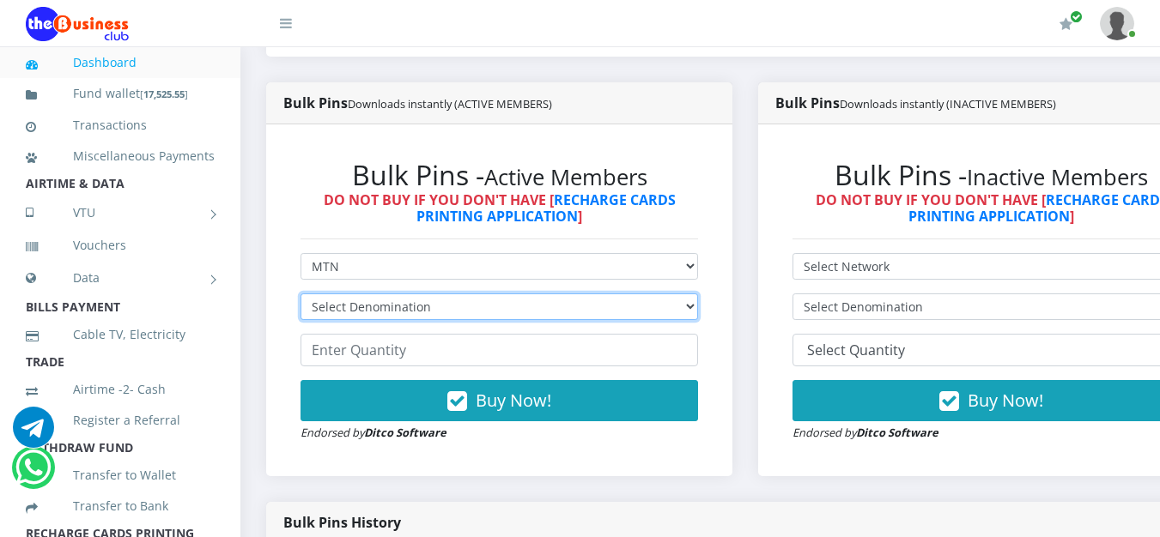
click at [672, 308] on select "Select Denomination MTN NGN100 - ₦96.99 MTN NGN200 - ₦193.98 MTN NGN400 - ₦387.…" at bounding box center [498, 307] width 397 height 27
select select "484.95-500"
click at [300, 297] on select "Select Denomination MTN NGN100 - ₦96.99 MTN NGN200 - ₦193.98 MTN NGN400 - ₦387.…" at bounding box center [498, 307] width 397 height 27
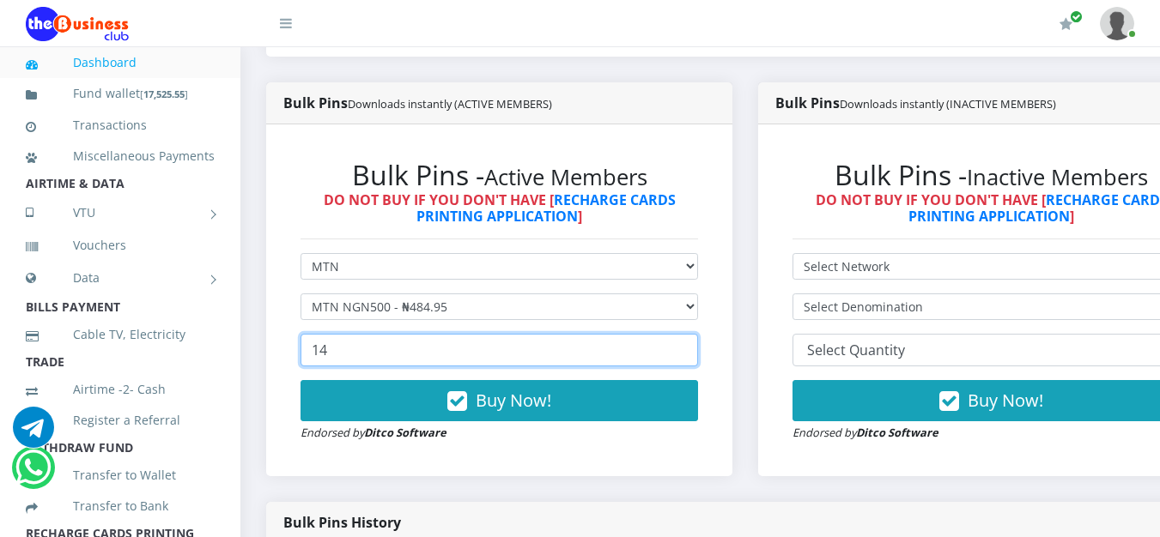
click at [697, 346] on input "14" at bounding box center [498, 350] width 397 height 33
click at [697, 346] on input "25" at bounding box center [498, 350] width 397 height 33
click at [694, 361] on input "24" at bounding box center [498, 350] width 397 height 33
click at [694, 361] on input "23" at bounding box center [498, 350] width 397 height 33
click at [694, 361] on input "22" at bounding box center [498, 350] width 397 height 33
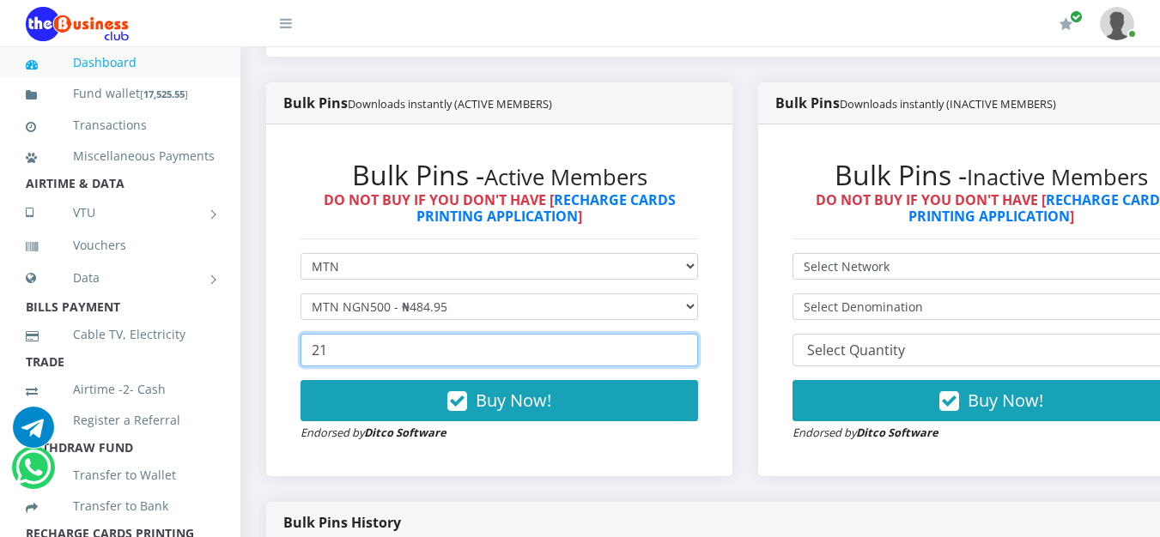
click at [694, 361] on input "21" at bounding box center [498, 350] width 397 height 33
type input "20"
click at [694, 361] on input "20" at bounding box center [498, 350] width 397 height 33
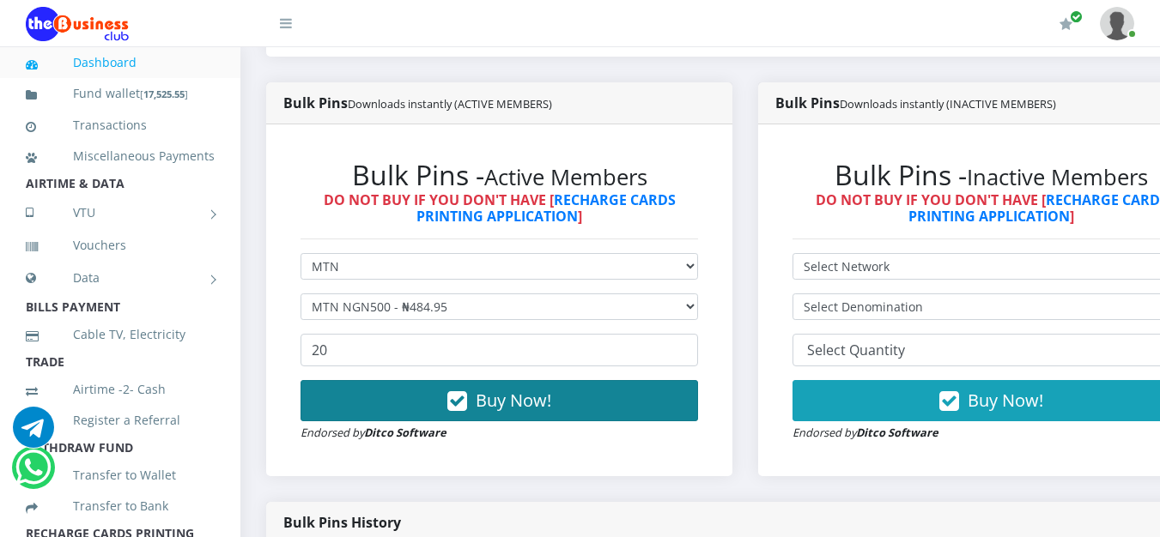
click at [584, 403] on button "Buy Now!" at bounding box center [498, 400] width 397 height 41
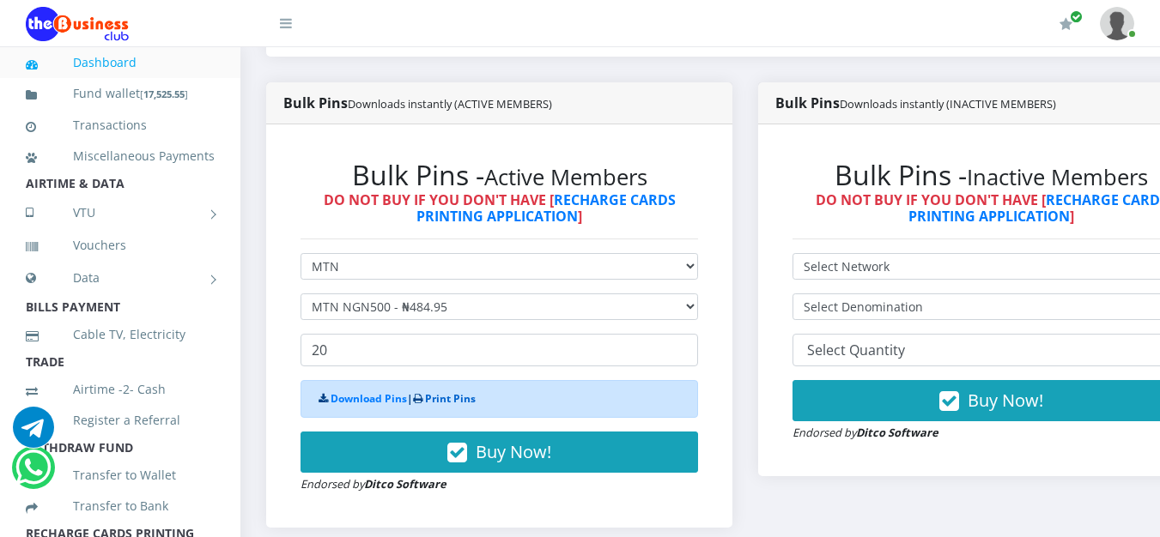
click at [476, 397] on link "Print Pins" at bounding box center [450, 398] width 51 height 15
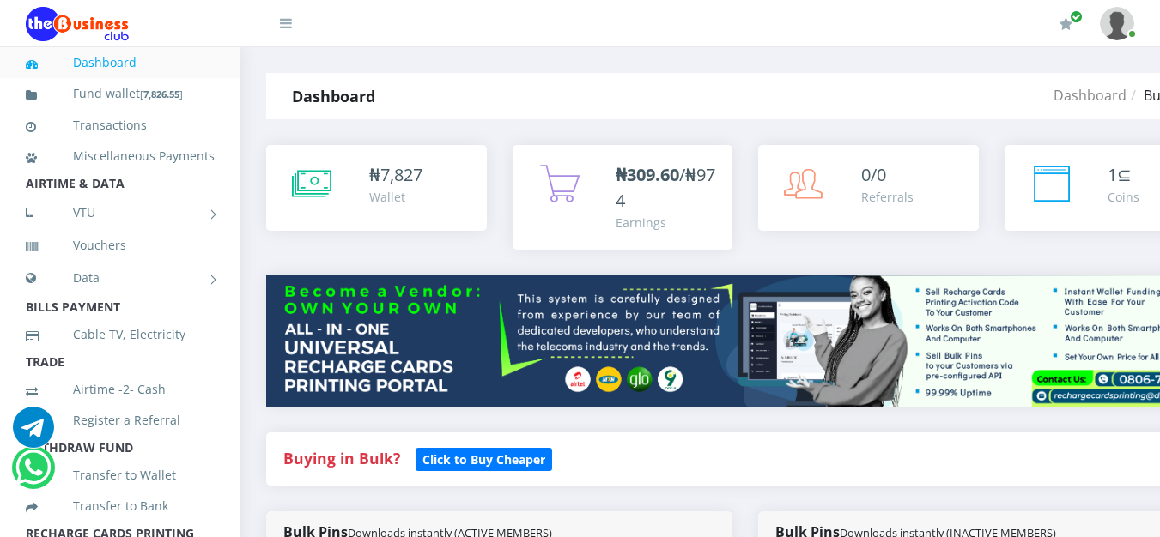
select select "MTN"
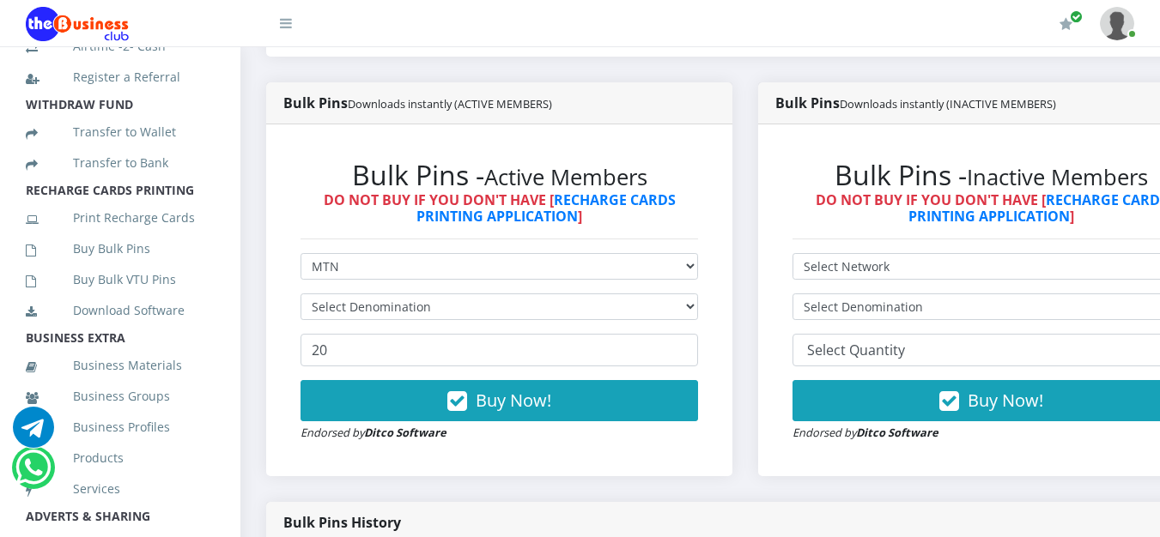
scroll to position [429, 0]
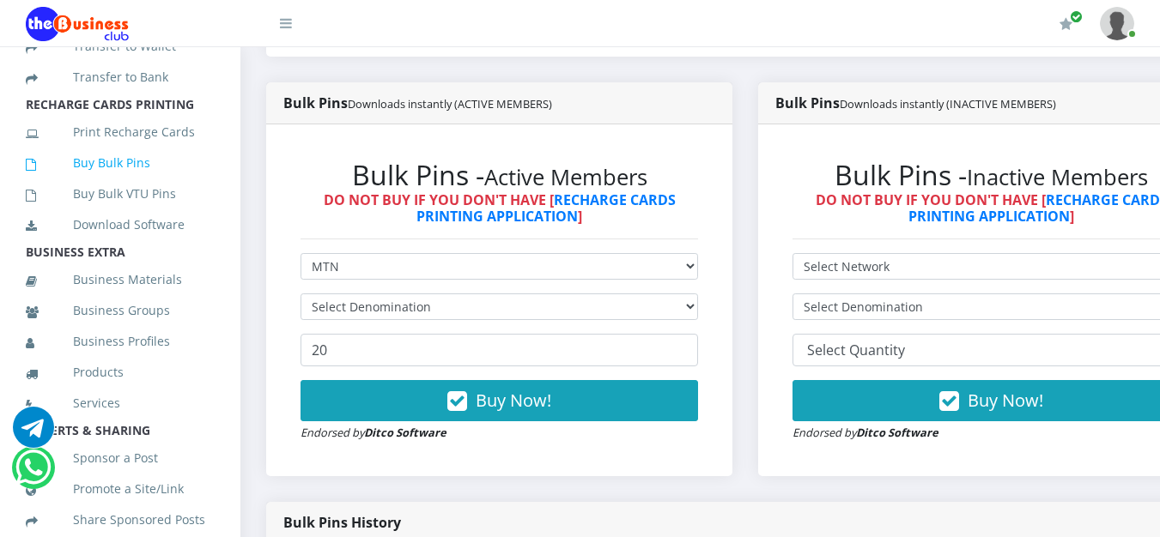
click at [112, 183] on link "Buy Bulk Pins" at bounding box center [120, 162] width 189 height 39
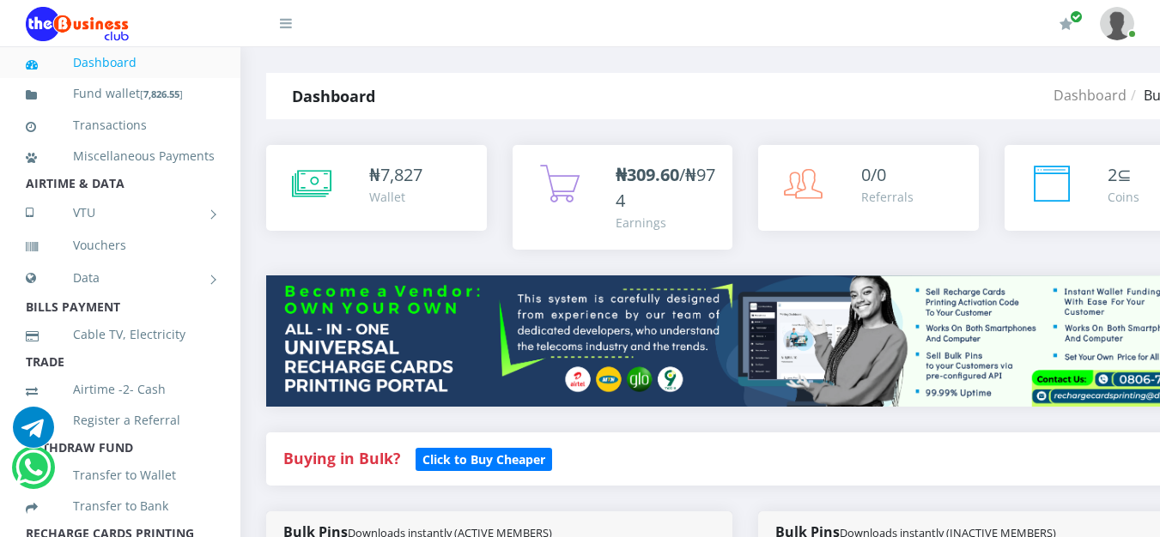
scroll to position [515, 0]
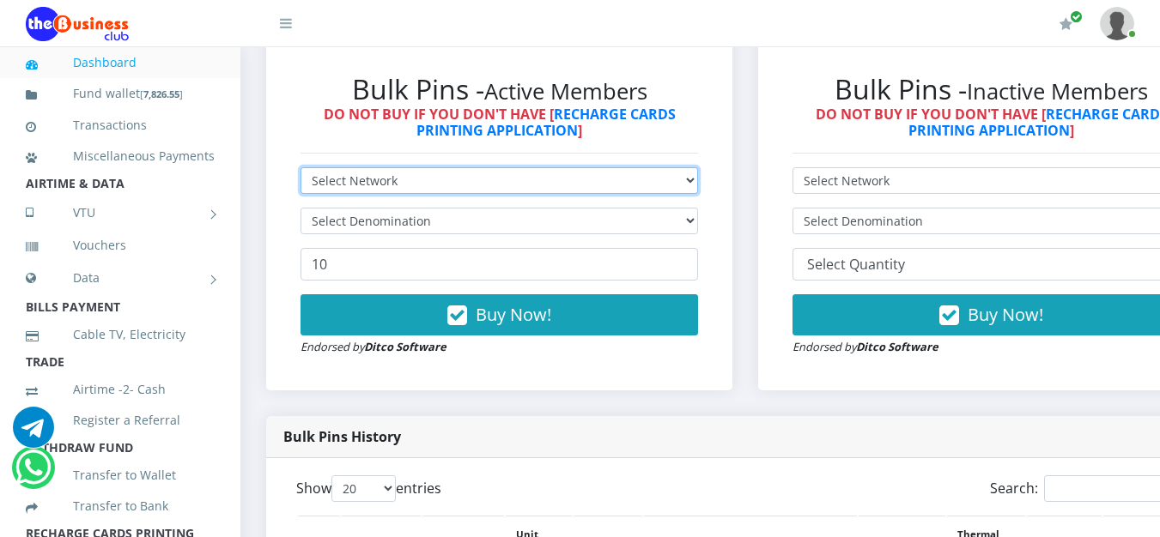
click at [684, 191] on select "Select Network MTN Globacom 9Mobile Airtel" at bounding box center [498, 180] width 397 height 27
select select "MTN"
click at [300, 171] on select "Select Network MTN Globacom 9Mobile Airtel" at bounding box center [498, 180] width 397 height 27
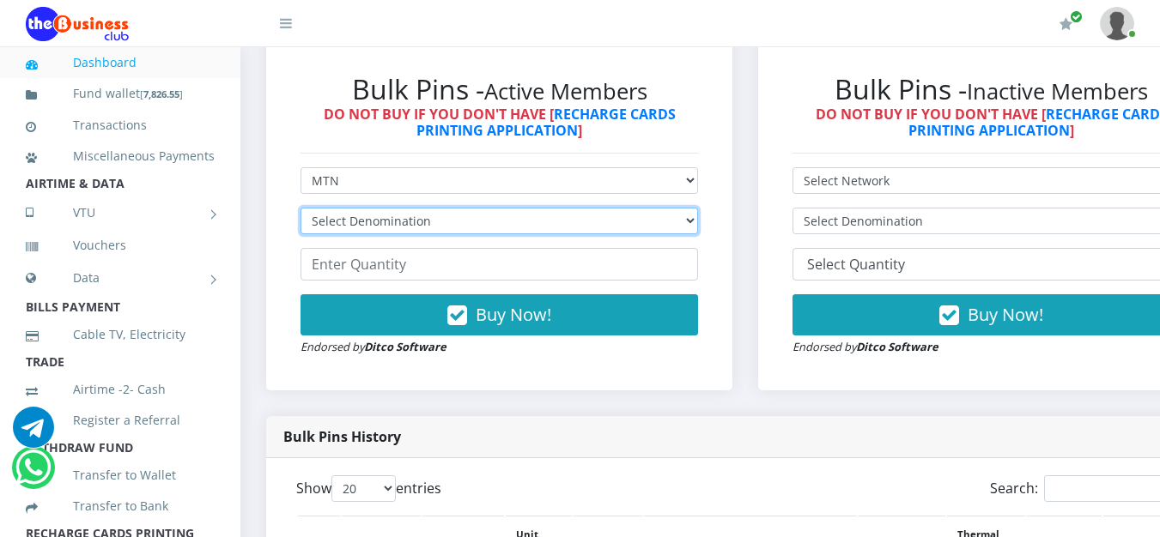
click at [698, 233] on select "Select Denomination MTN NGN100 - ₦96.99 MTN NGN200 - ₦193.98 MTN NGN400 - ₦387.…" at bounding box center [498, 221] width 397 height 27
select select "193.98-200"
click at [300, 211] on select "Select Denomination MTN NGN100 - ₦96.99 MTN NGN200 - ₦193.98 MTN NGN400 - ₦387.…" at bounding box center [498, 221] width 397 height 27
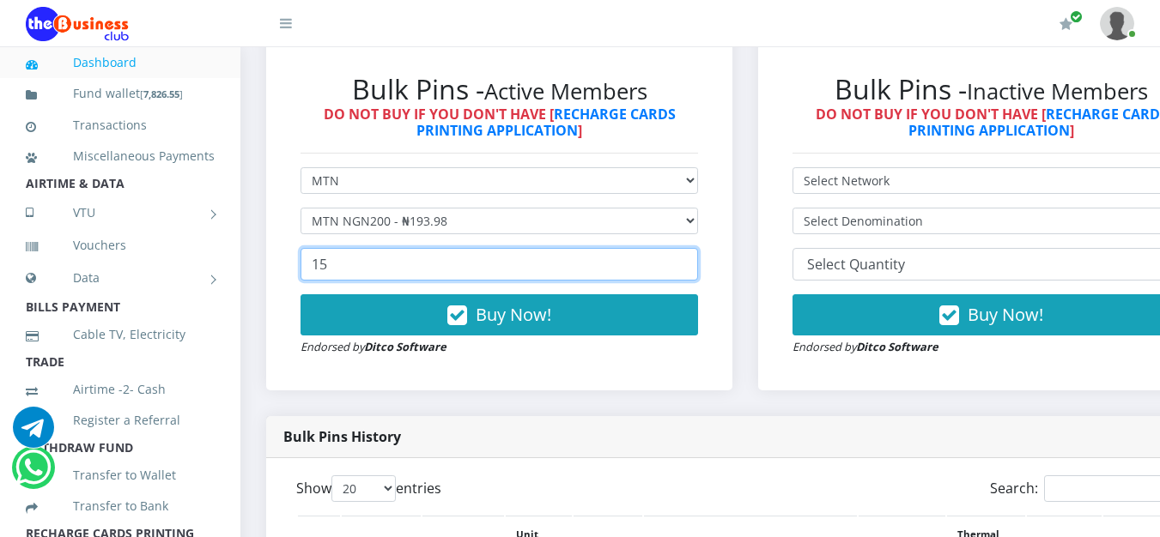
click at [691, 262] on input "15" at bounding box center [498, 264] width 397 height 33
click at [691, 262] on input "16" at bounding box center [498, 264] width 397 height 33
click at [691, 262] on input "17" at bounding box center [498, 264] width 397 height 33
click at [691, 262] on input "18" at bounding box center [498, 264] width 397 height 33
click at [691, 262] on input "19" at bounding box center [498, 264] width 397 height 33
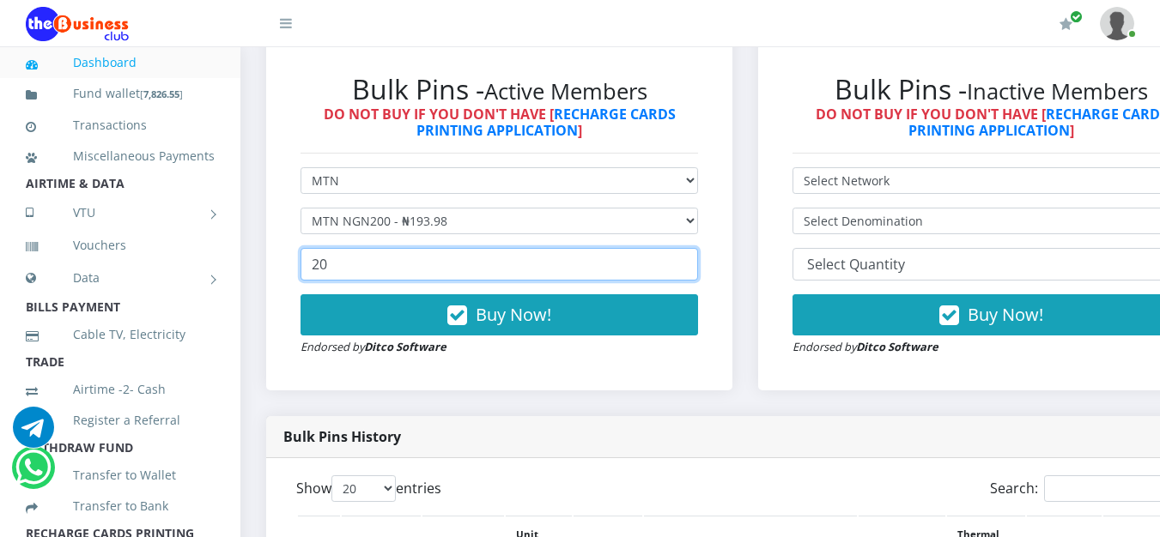
click at [691, 262] on input "20" at bounding box center [498, 264] width 397 height 33
click at [691, 262] on input "23" at bounding box center [498, 264] width 397 height 33
click at [691, 262] on input "24" at bounding box center [498, 264] width 397 height 33
click at [691, 262] on input "25" at bounding box center [498, 264] width 397 height 33
click at [691, 262] on input "26" at bounding box center [498, 264] width 397 height 33
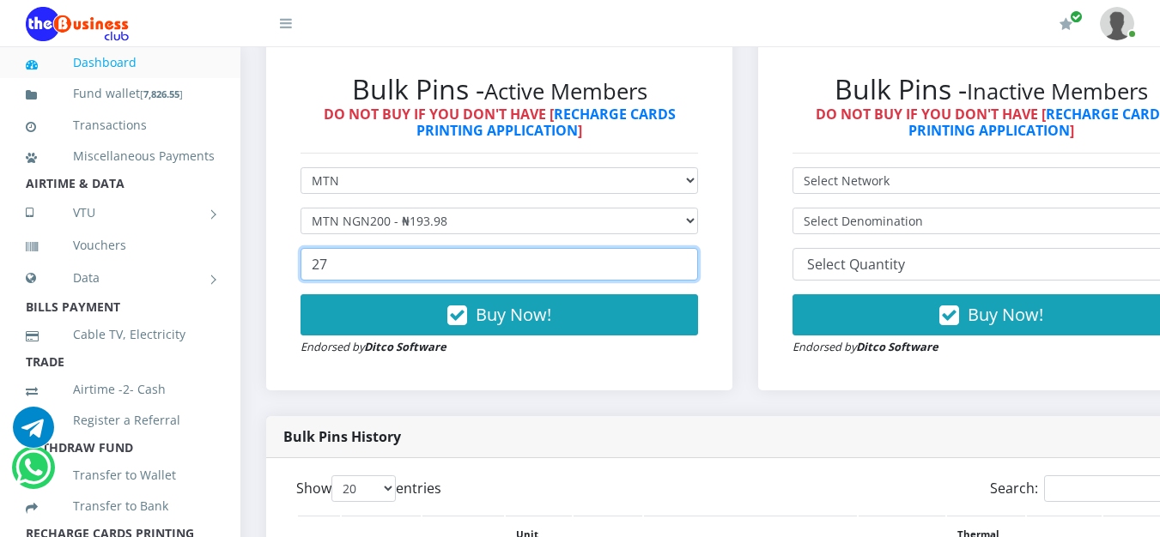
click at [691, 262] on input "27" at bounding box center [498, 264] width 397 height 33
click at [691, 262] on input "28" at bounding box center [498, 264] width 397 height 33
click at [691, 262] on input "29" at bounding box center [498, 264] width 397 height 33
type input "30"
click at [691, 262] on input "30" at bounding box center [498, 264] width 397 height 33
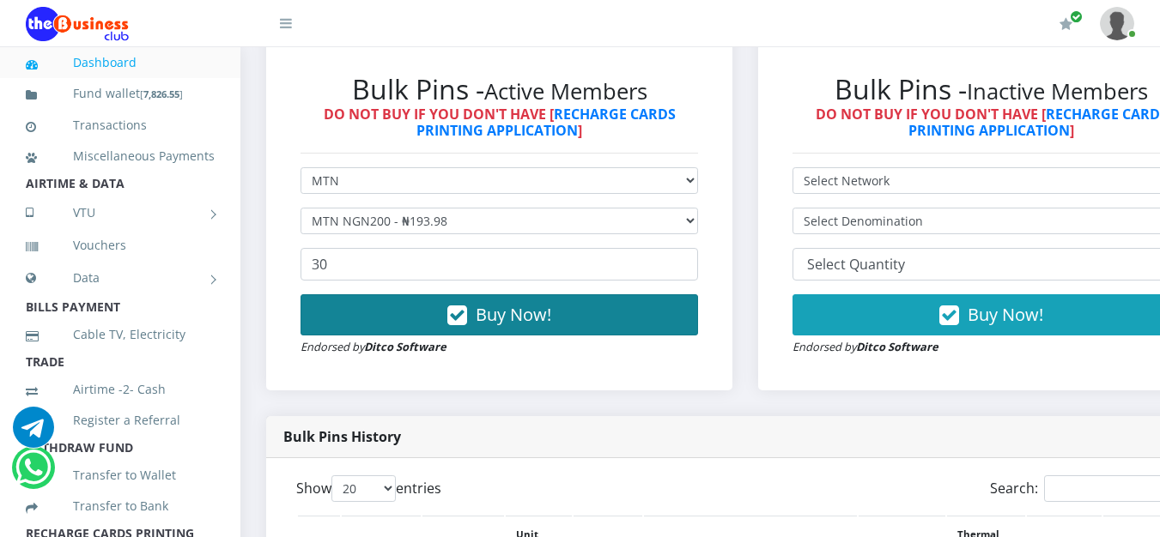
click at [603, 318] on button "Buy Now!" at bounding box center [498, 314] width 397 height 41
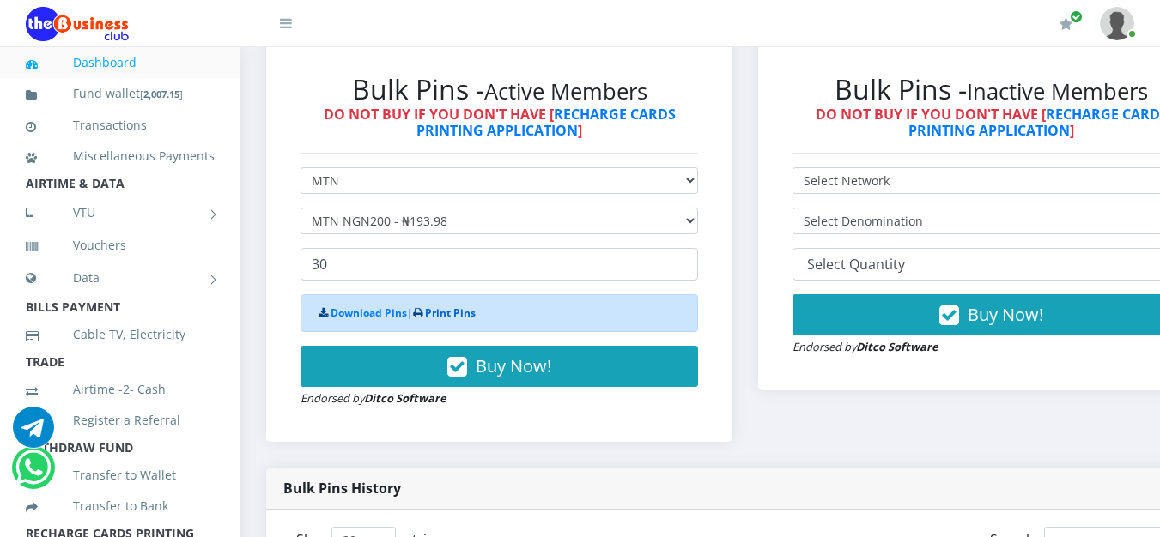
click at [446, 315] on link "Print Pins" at bounding box center [450, 313] width 51 height 15
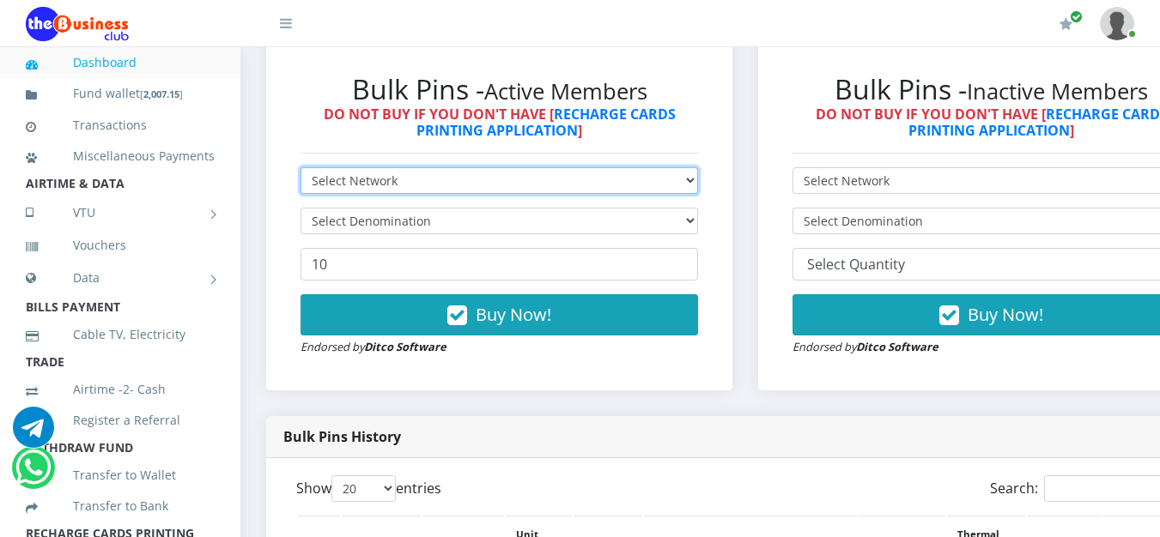
click at [698, 180] on select "Select Network MTN Globacom 9Mobile Airtel" at bounding box center [498, 180] width 397 height 27
click at [300, 171] on select "Select Network MTN Globacom 9Mobile Airtel" at bounding box center [498, 180] width 397 height 27
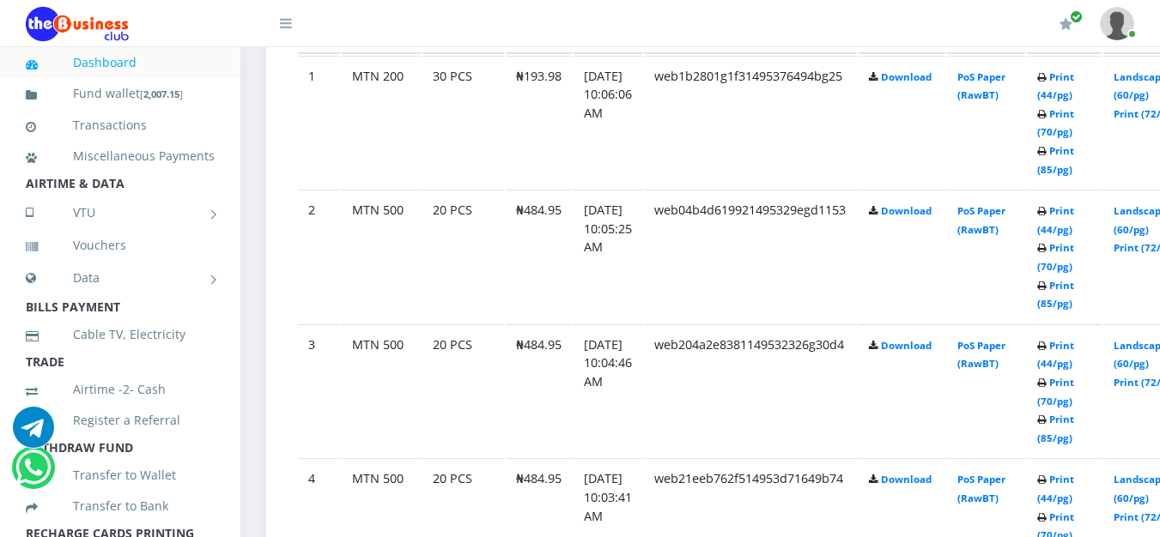
scroll to position [944, 0]
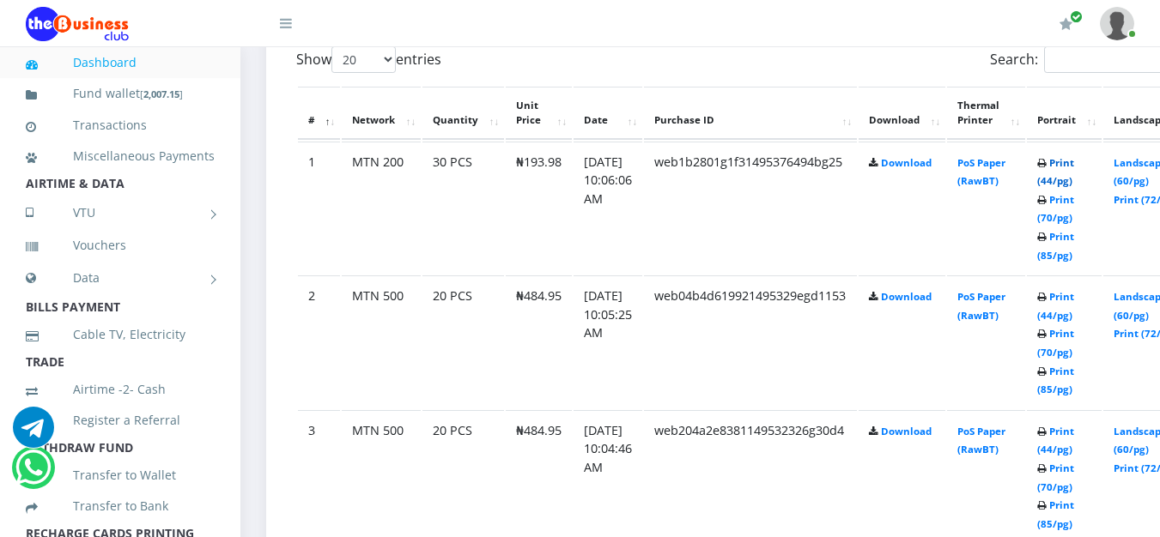
click at [1074, 162] on link "Print (44/pg)" at bounding box center [1055, 172] width 37 height 32
click at [1074, 298] on link "Print (44/pg)" at bounding box center [1055, 306] width 37 height 32
click at [1074, 431] on link "Print (44/pg)" at bounding box center [1055, 441] width 37 height 32
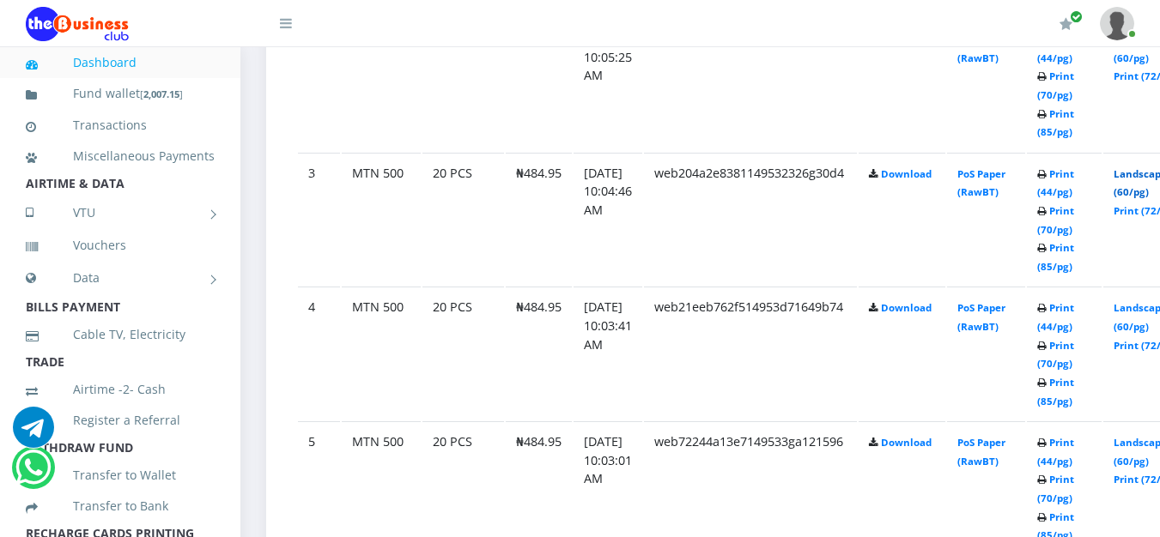
scroll to position [1288, 0]
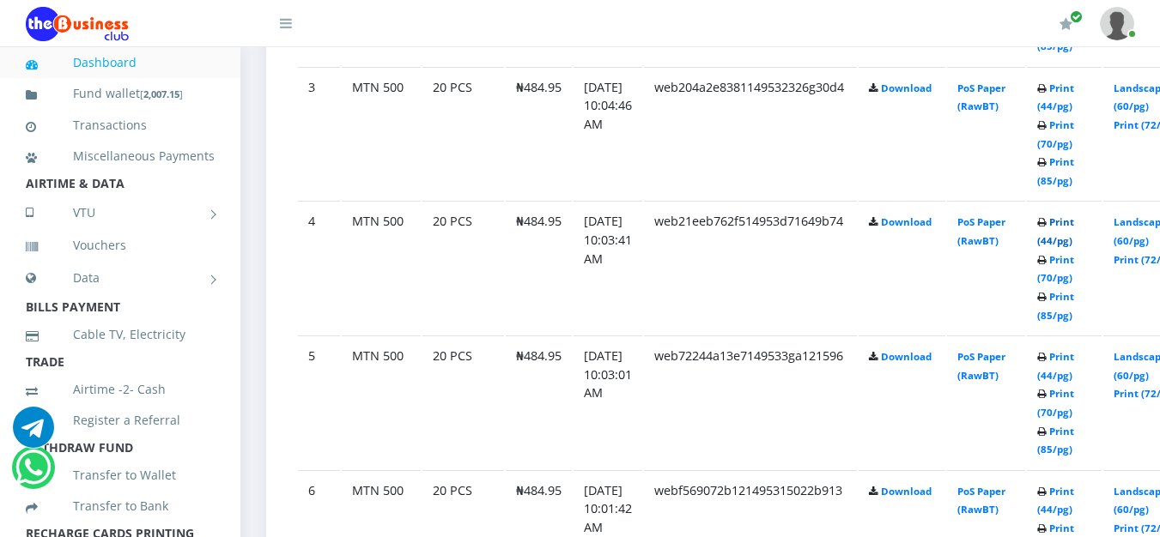
click at [1074, 224] on link "Print (44/pg)" at bounding box center [1055, 231] width 37 height 32
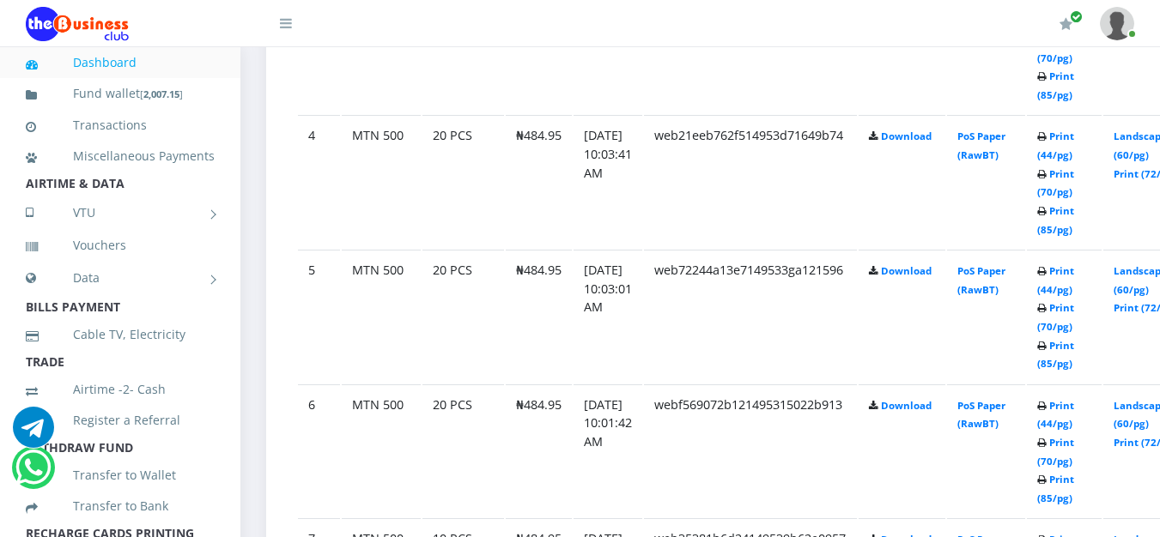
scroll to position [1459, 0]
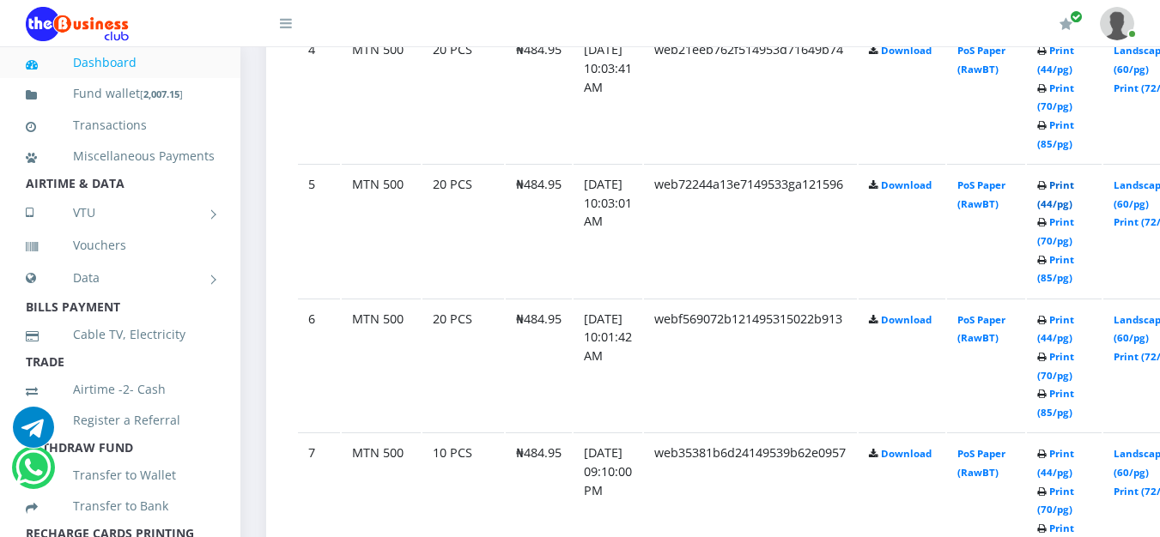
click at [1074, 186] on link "Print (44/pg)" at bounding box center [1055, 195] width 37 height 32
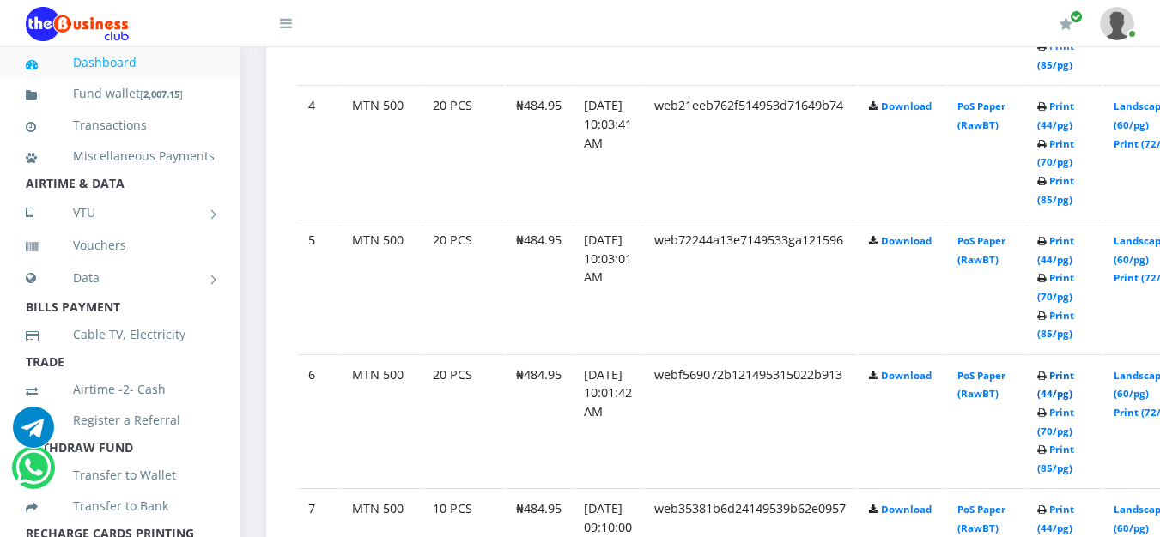
click at [1074, 376] on link "Print (44/pg)" at bounding box center [1055, 385] width 37 height 32
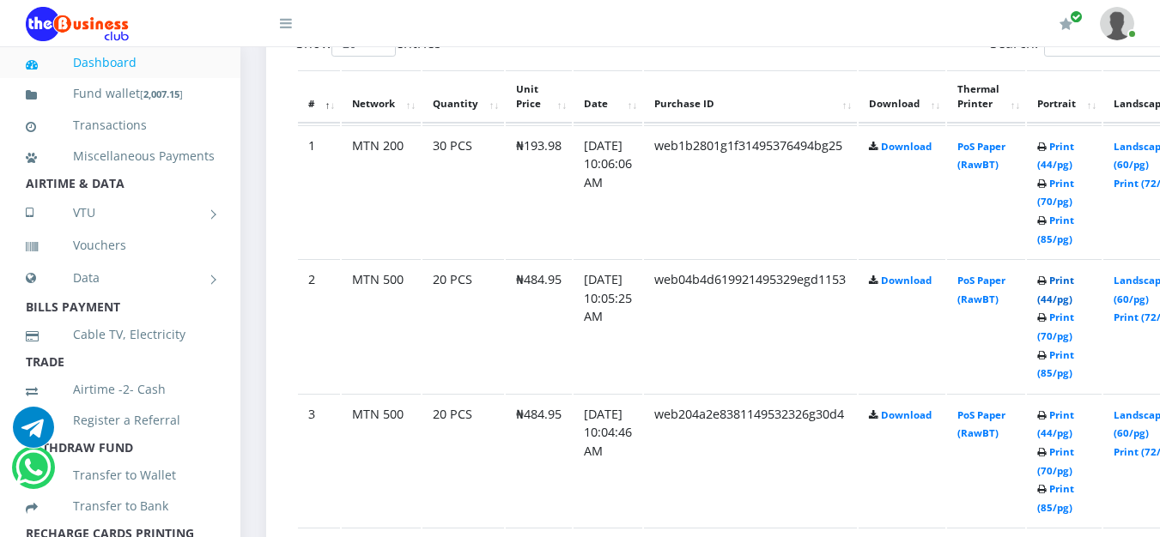
click at [1074, 287] on link "Print (44/pg)" at bounding box center [1055, 290] width 37 height 32
click at [1074, 415] on link "Print (44/pg)" at bounding box center [1055, 425] width 37 height 32
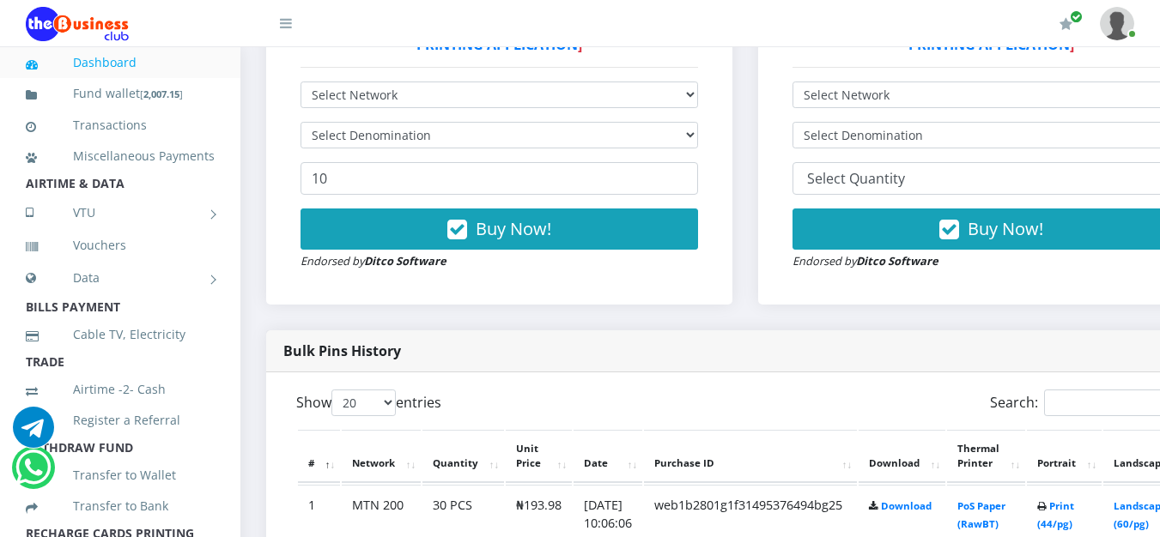
scroll to position [773, 0]
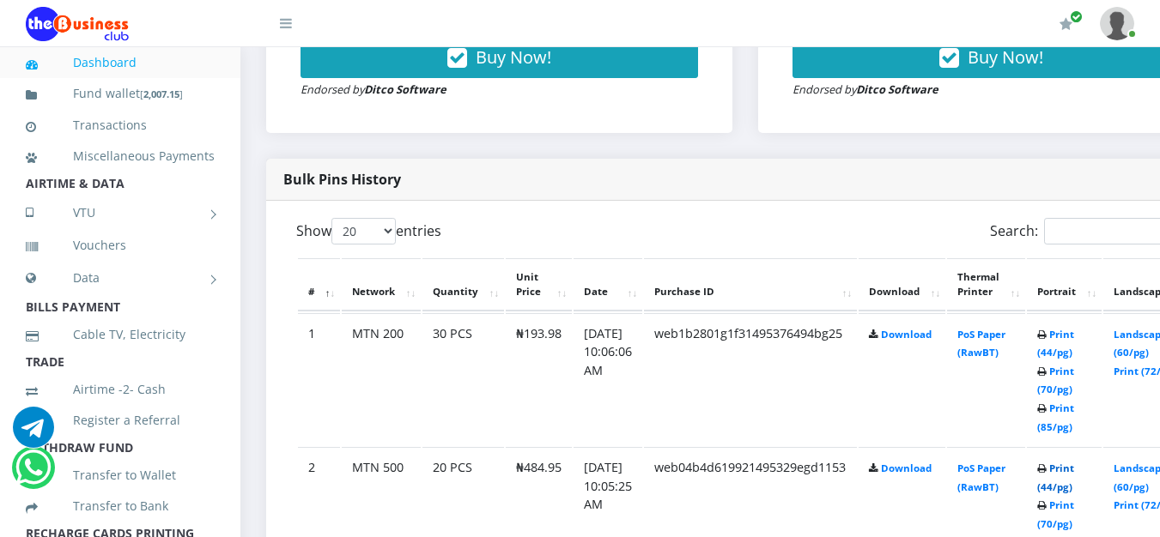
click at [1074, 470] on link "Print (44/pg)" at bounding box center [1055, 478] width 37 height 32
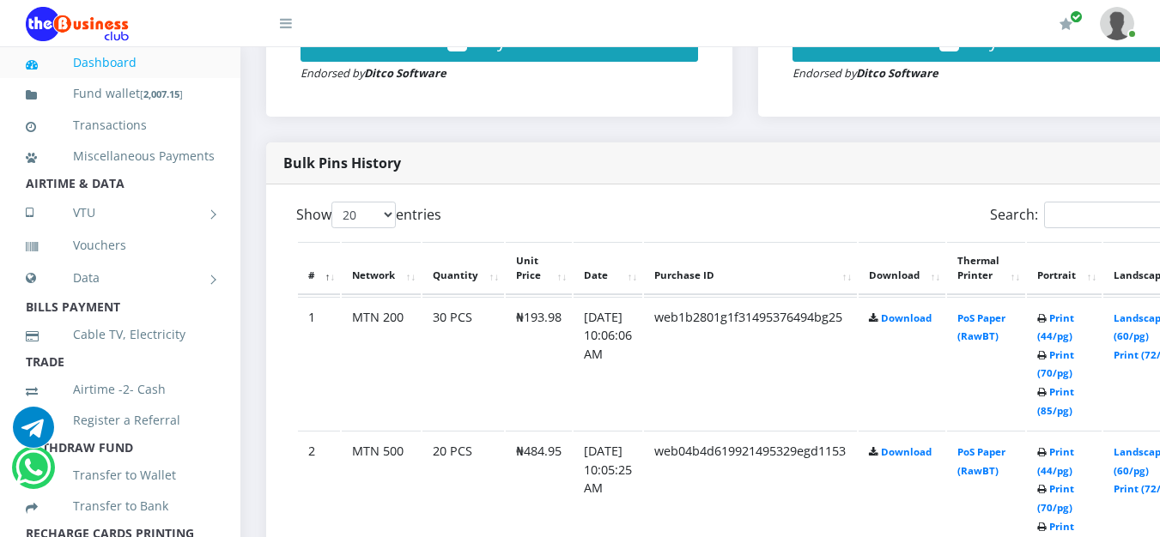
scroll to position [773, 0]
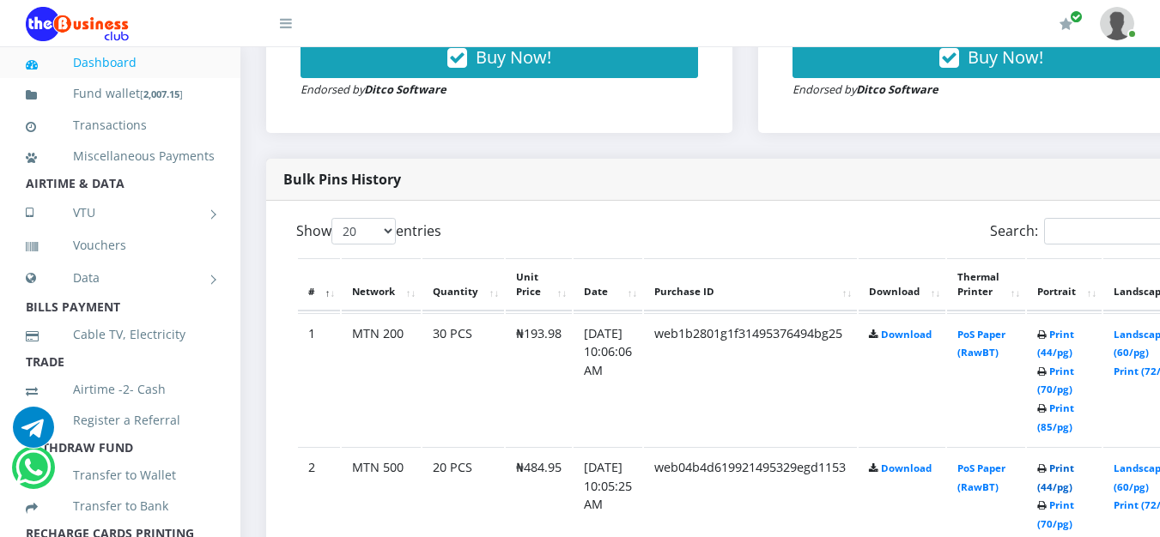
click at [1074, 471] on link "Print (44/pg)" at bounding box center [1055, 478] width 37 height 32
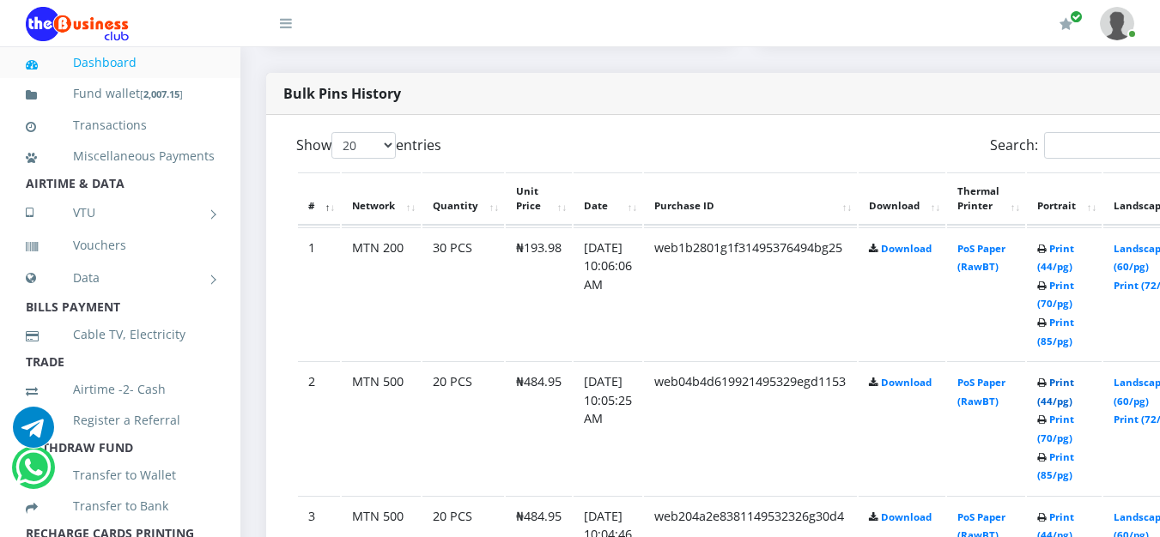
click at [1074, 385] on link "Print (44/pg)" at bounding box center [1055, 392] width 37 height 32
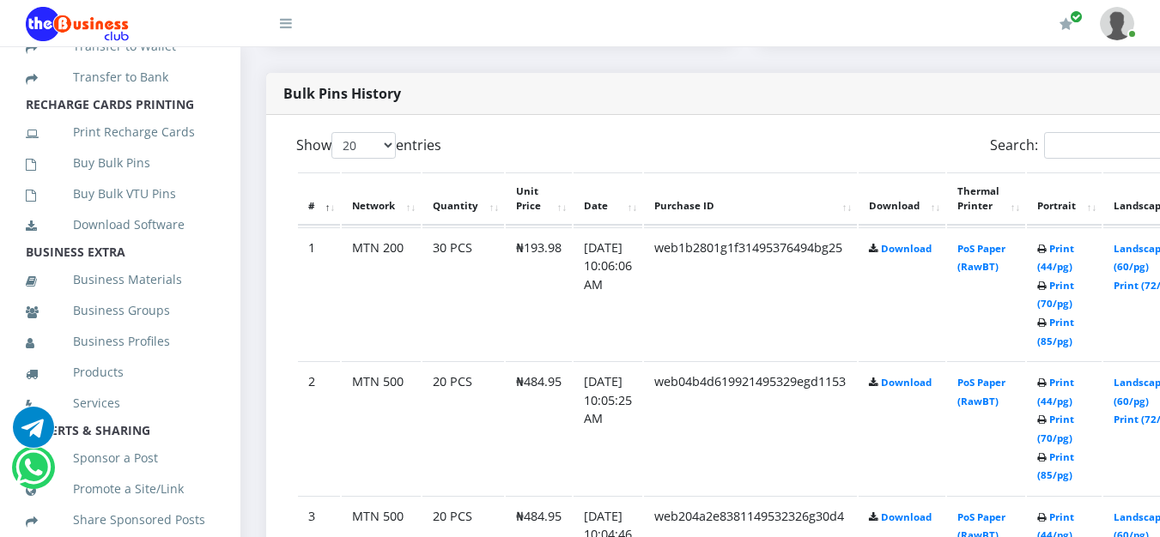
scroll to position [515, 0]
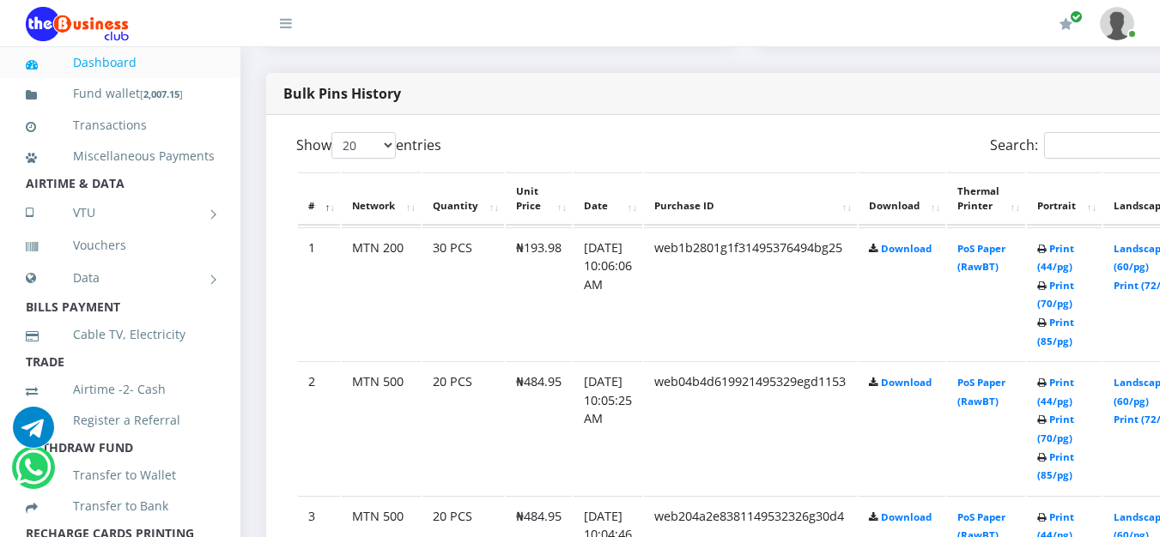
click at [1074, 395] on td "Print (44/pg) Print (70/pg) Print (85/pg)" at bounding box center [1064, 427] width 75 height 133
click at [1074, 390] on link "Print (44/pg)" at bounding box center [1055, 392] width 37 height 32
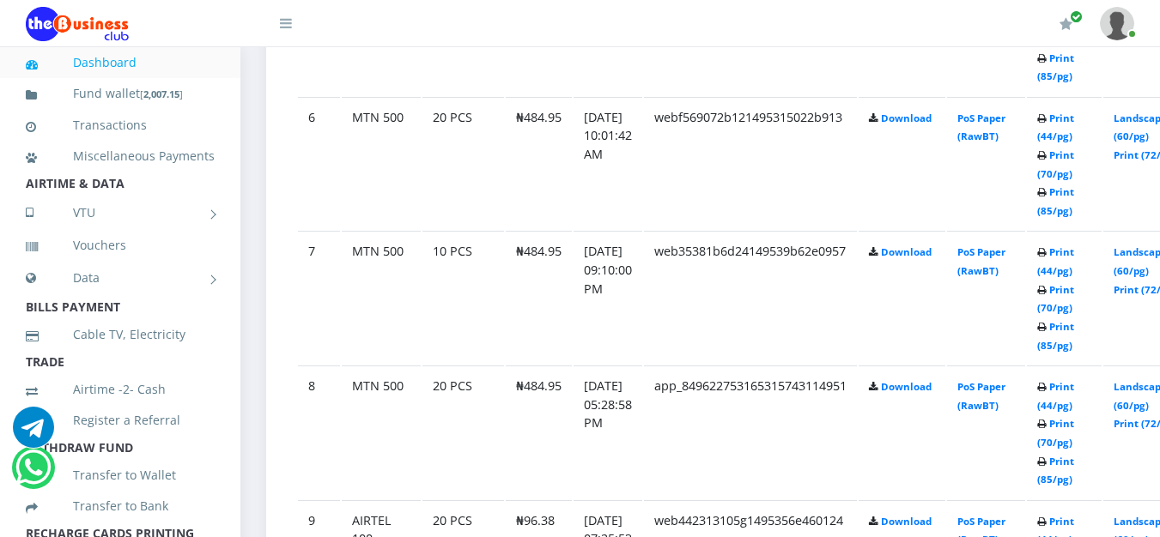
scroll to position [1575, 0]
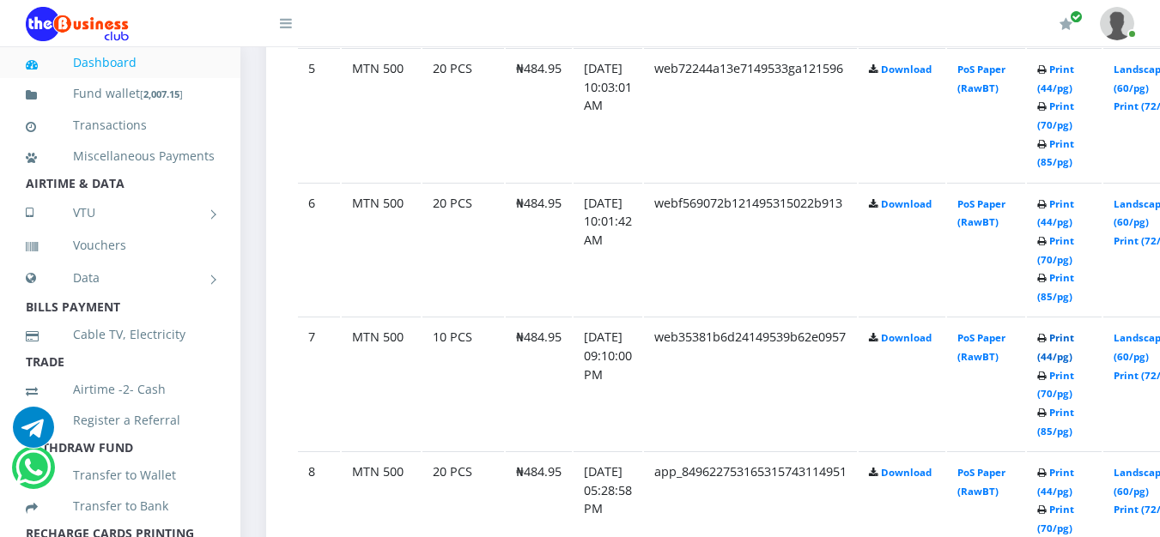
click at [1074, 338] on link "Print (44/pg)" at bounding box center [1055, 347] width 37 height 32
click at [1074, 212] on link "Print (44/pg)" at bounding box center [1055, 213] width 37 height 32
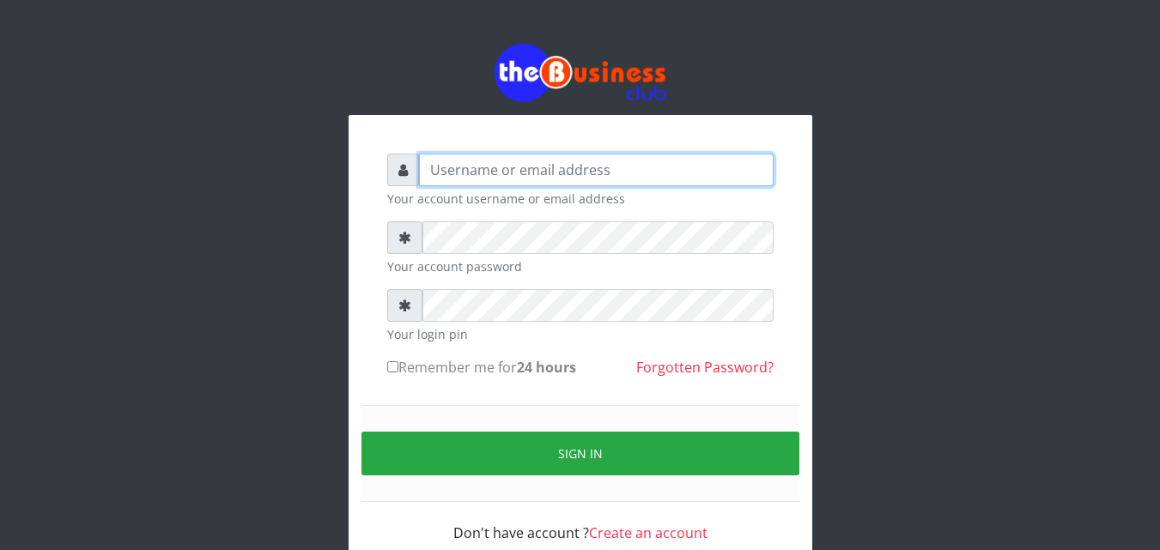
type input "[EMAIL_ADDRESS][DOMAIN_NAME]"
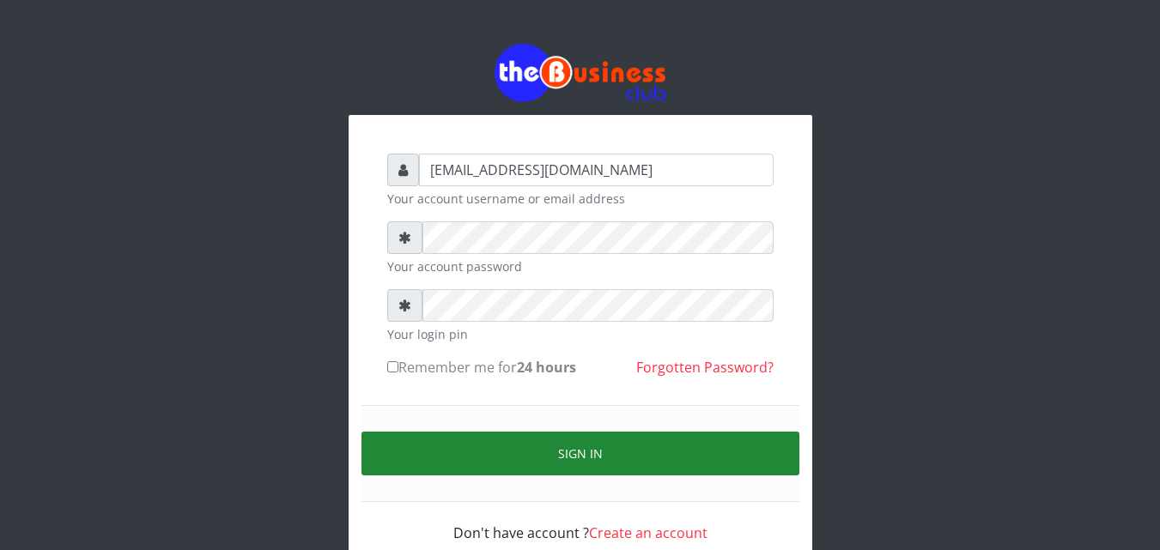
click at [561, 464] on button "Sign in" at bounding box center [580, 454] width 438 height 44
